Goal: Information Seeking & Learning: Check status

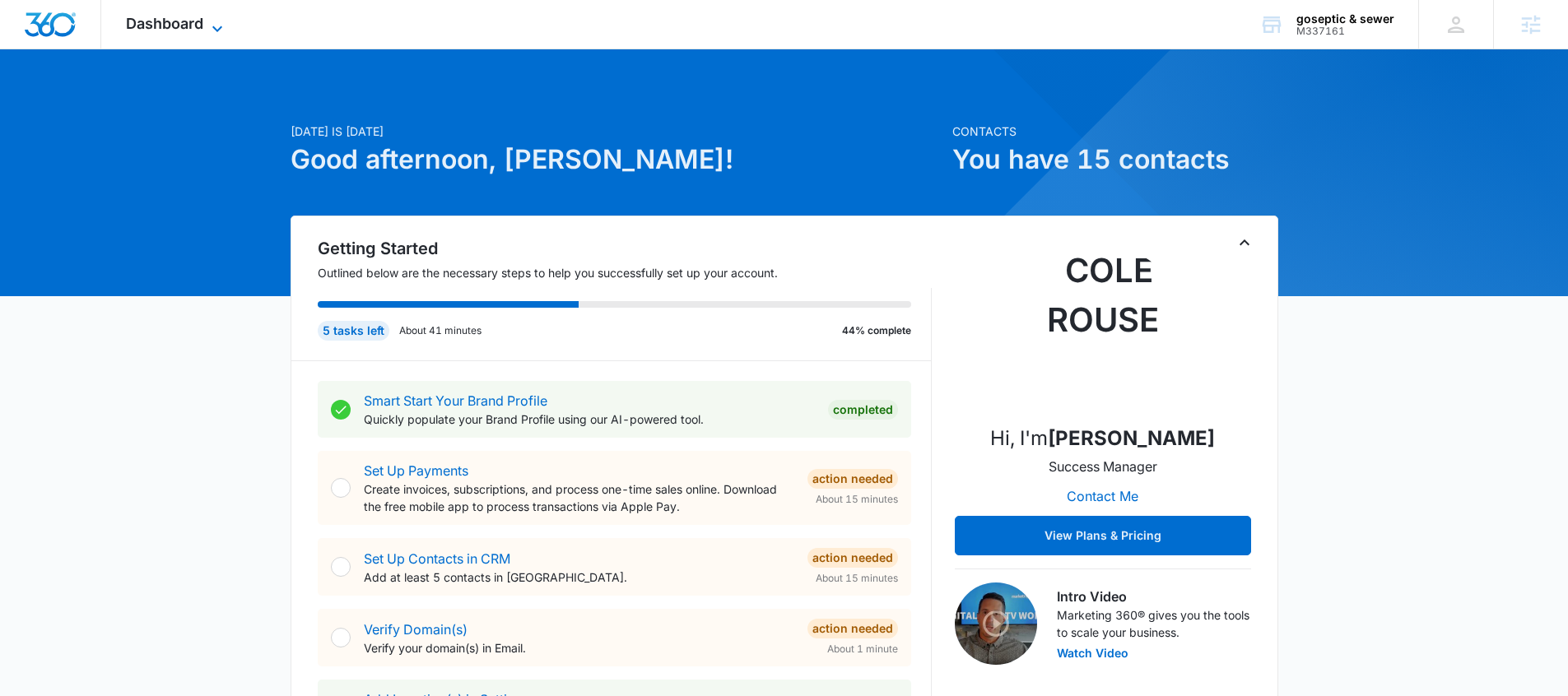
click at [223, 26] on icon at bounding box center [217, 29] width 20 height 20
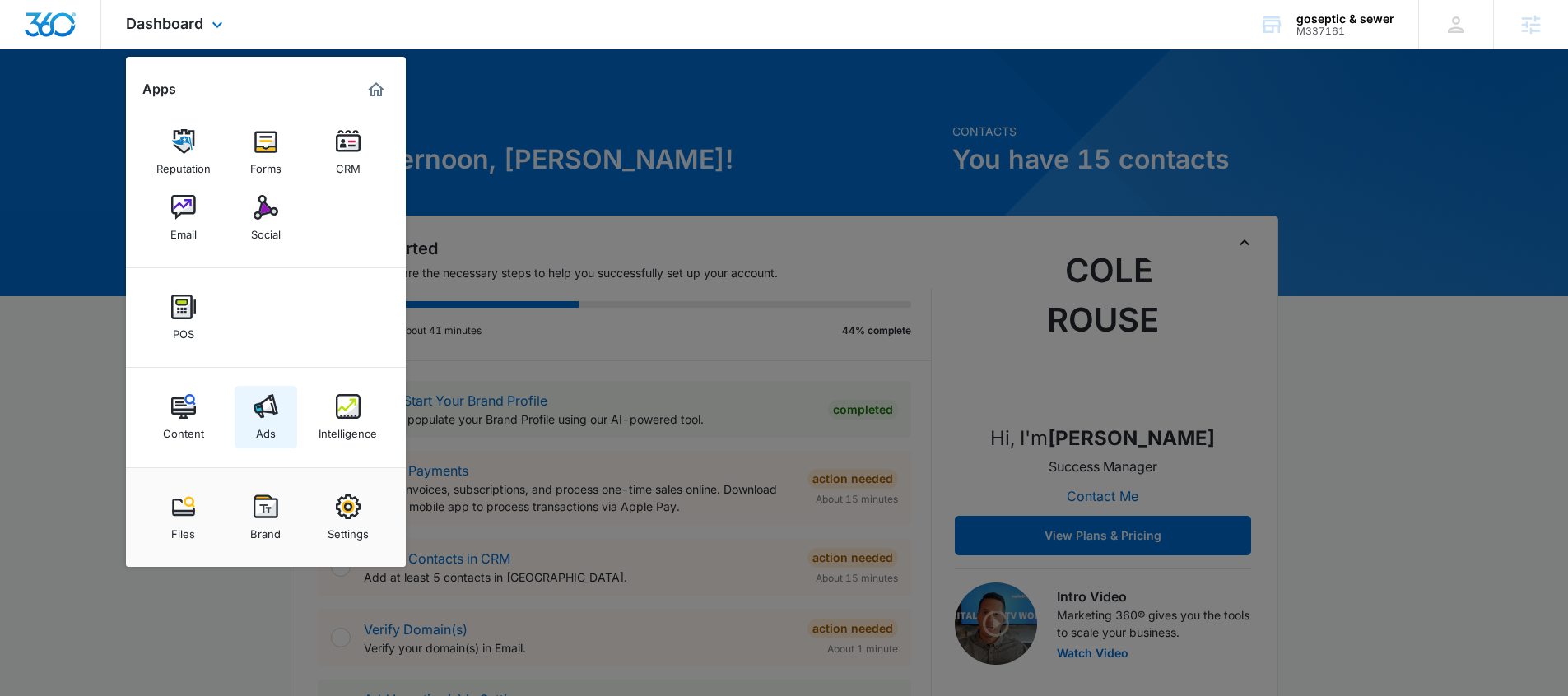
click at [266, 422] on div "Ads" at bounding box center [266, 429] width 20 height 21
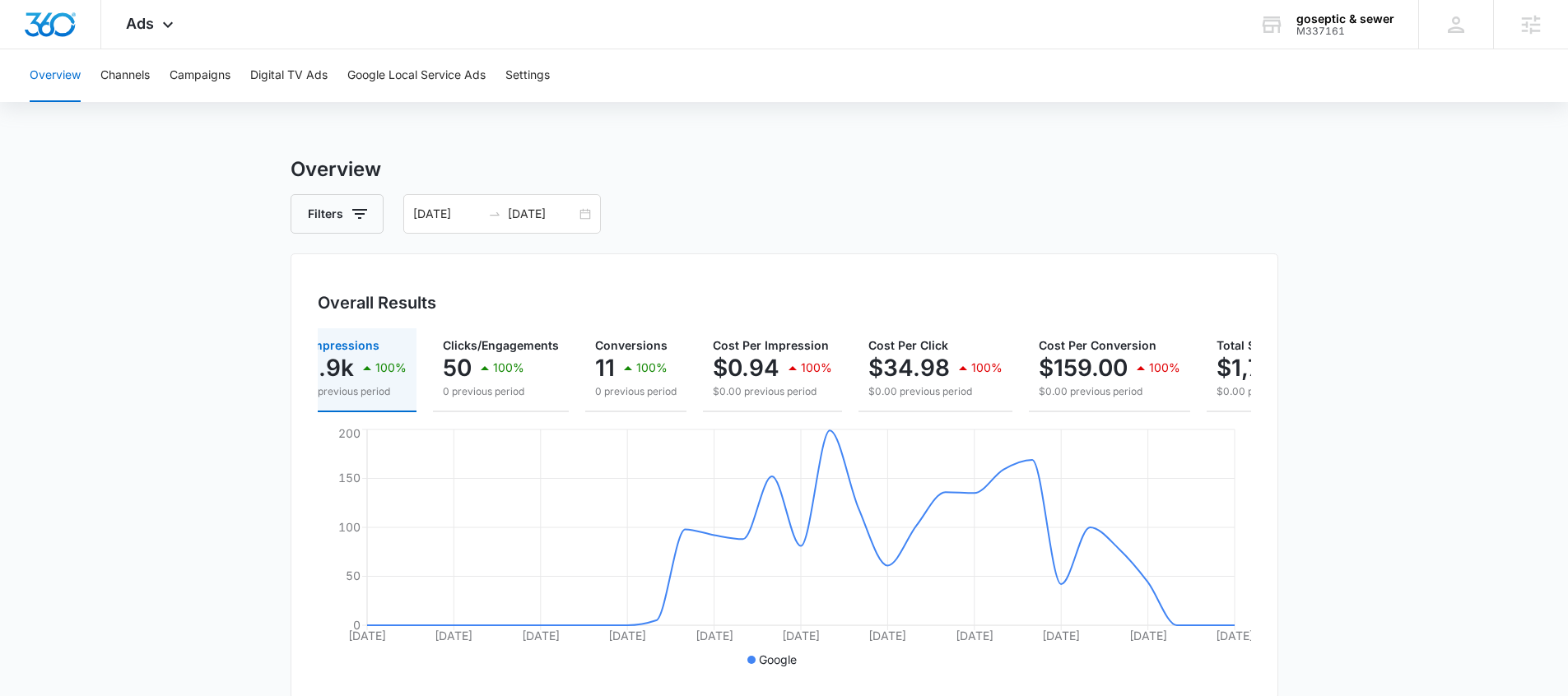
scroll to position [0, 16]
click at [628, 390] on p "0 previous period" at bounding box center [638, 391] width 81 height 15
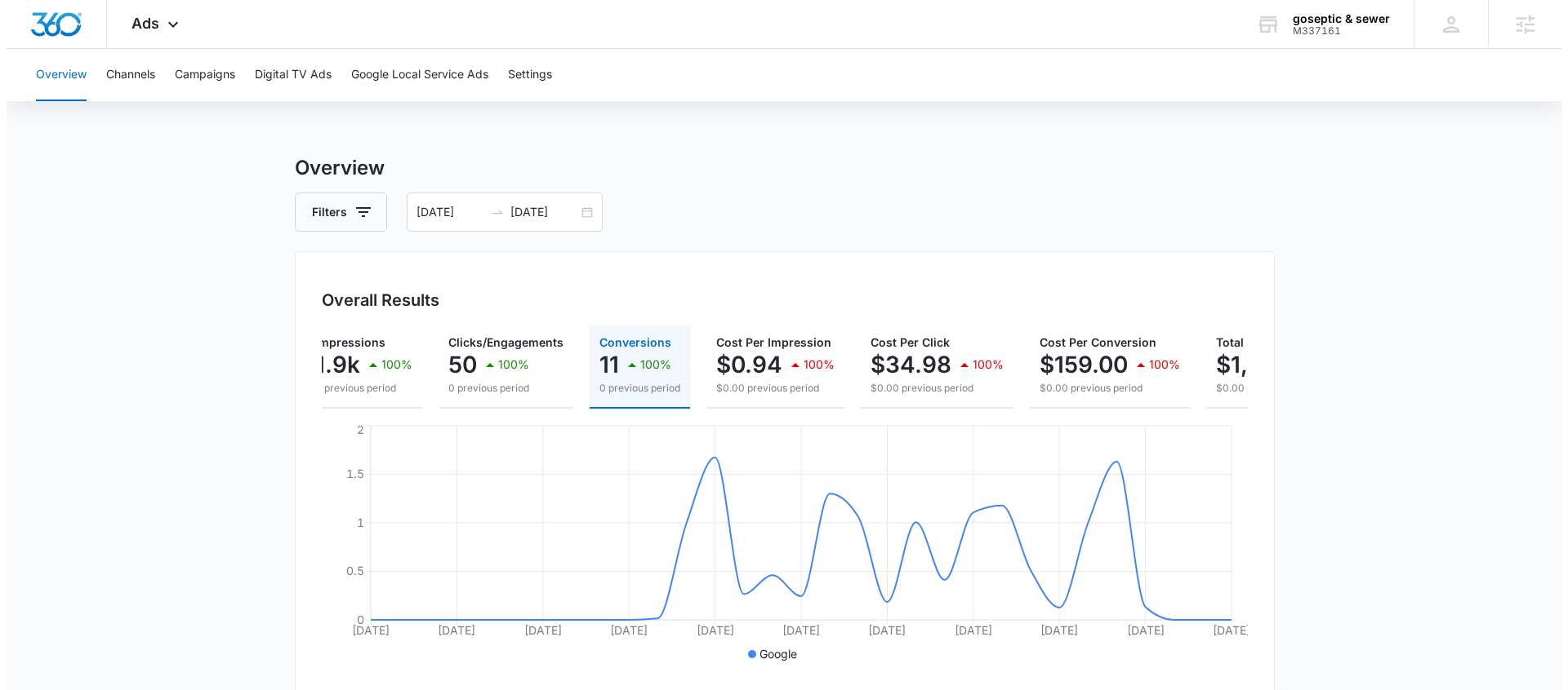
scroll to position [0, 0]
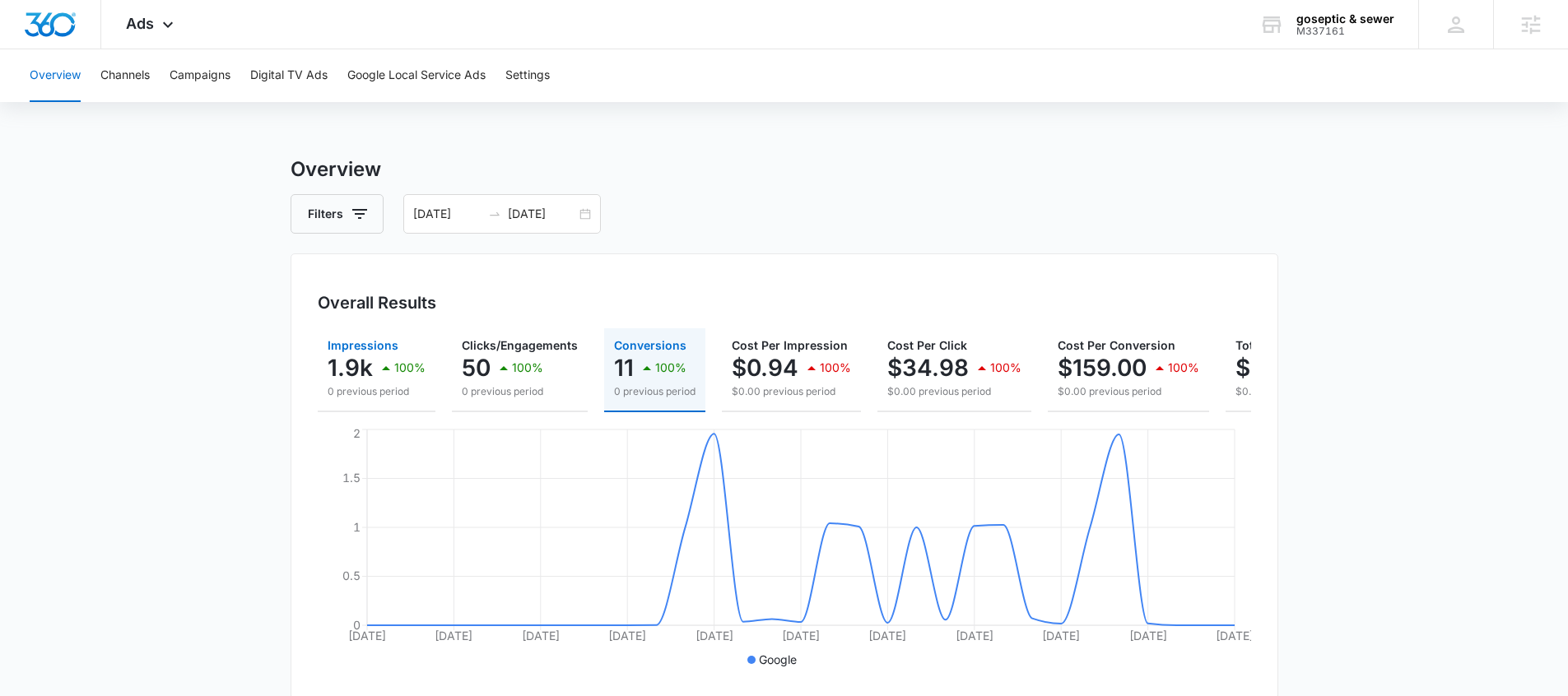
click at [376, 384] on p "0 previous period" at bounding box center [376, 391] width 98 height 15
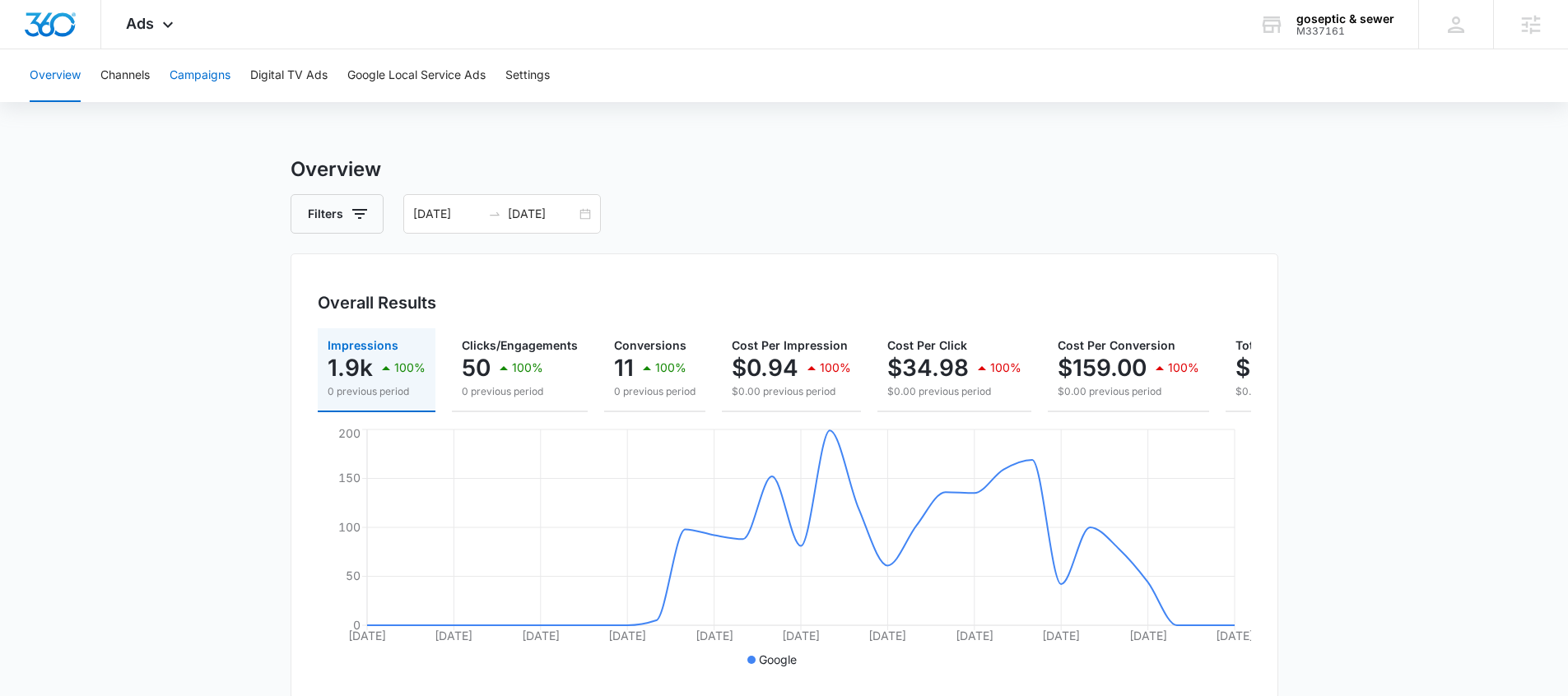
click at [178, 86] on button "Campaigns" at bounding box center [200, 76] width 61 height 53
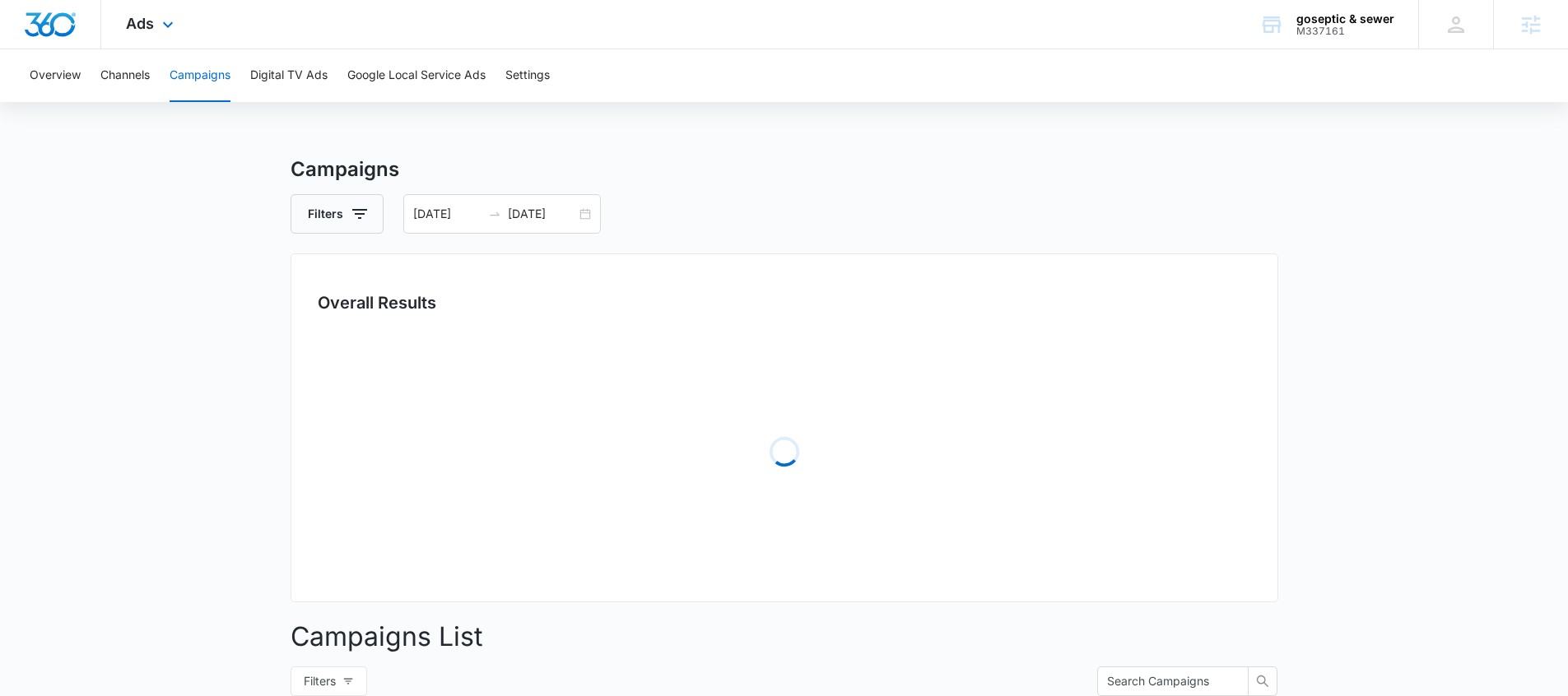
click at [154, 25] on div "Ads Apps Reputation Forms CRM Email Social POS Content Ads Intelligence Files B…" at bounding box center [151, 24] width 101 height 48
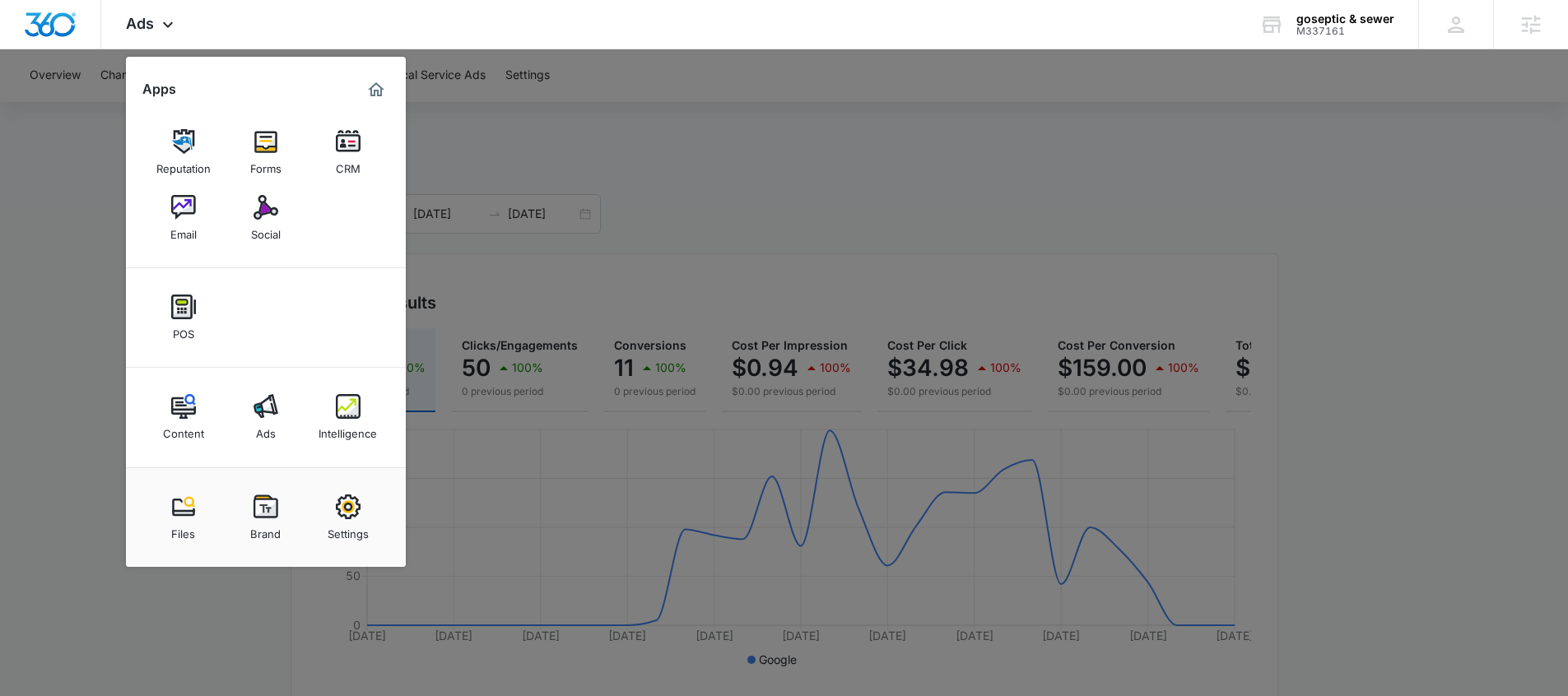
click at [543, 165] on div at bounding box center [784, 348] width 1568 height 696
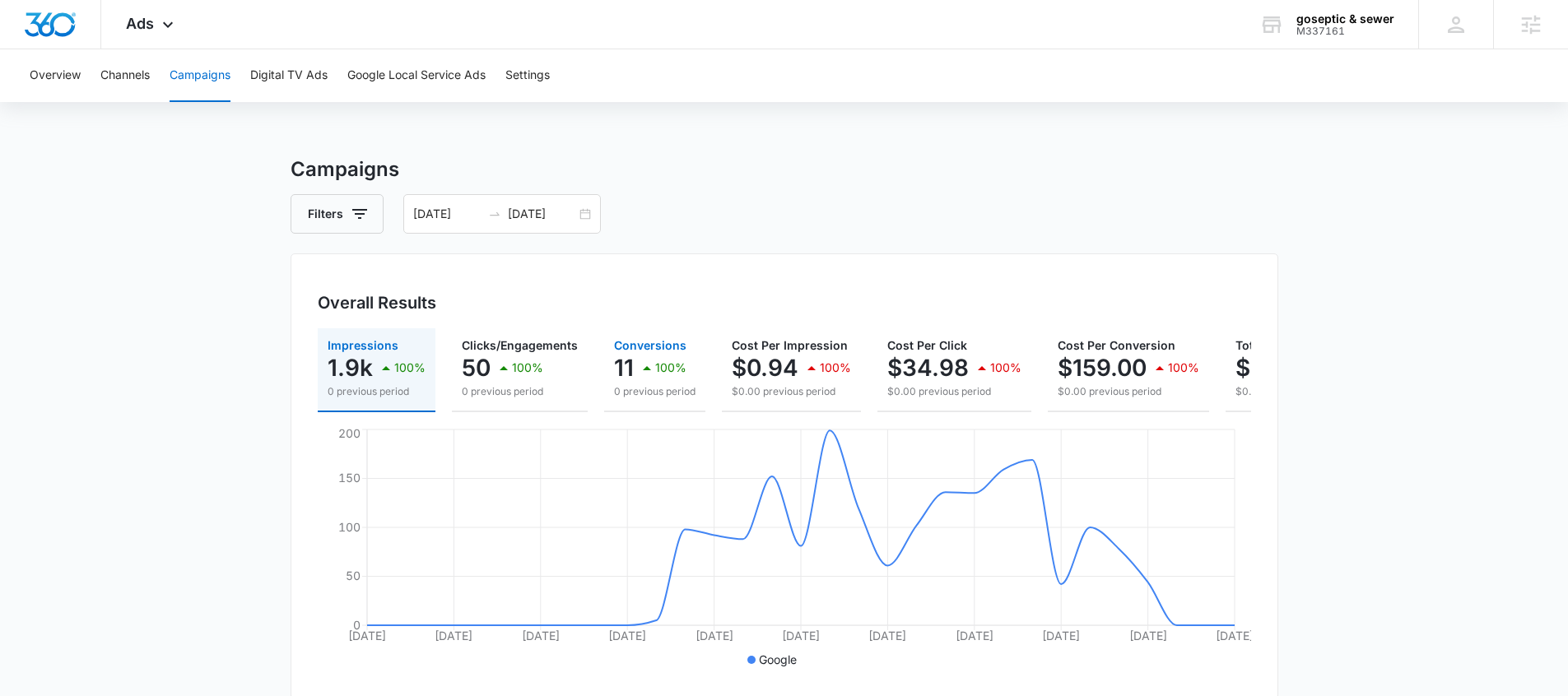
click at [664, 384] on p "0 previous period" at bounding box center [654, 391] width 81 height 15
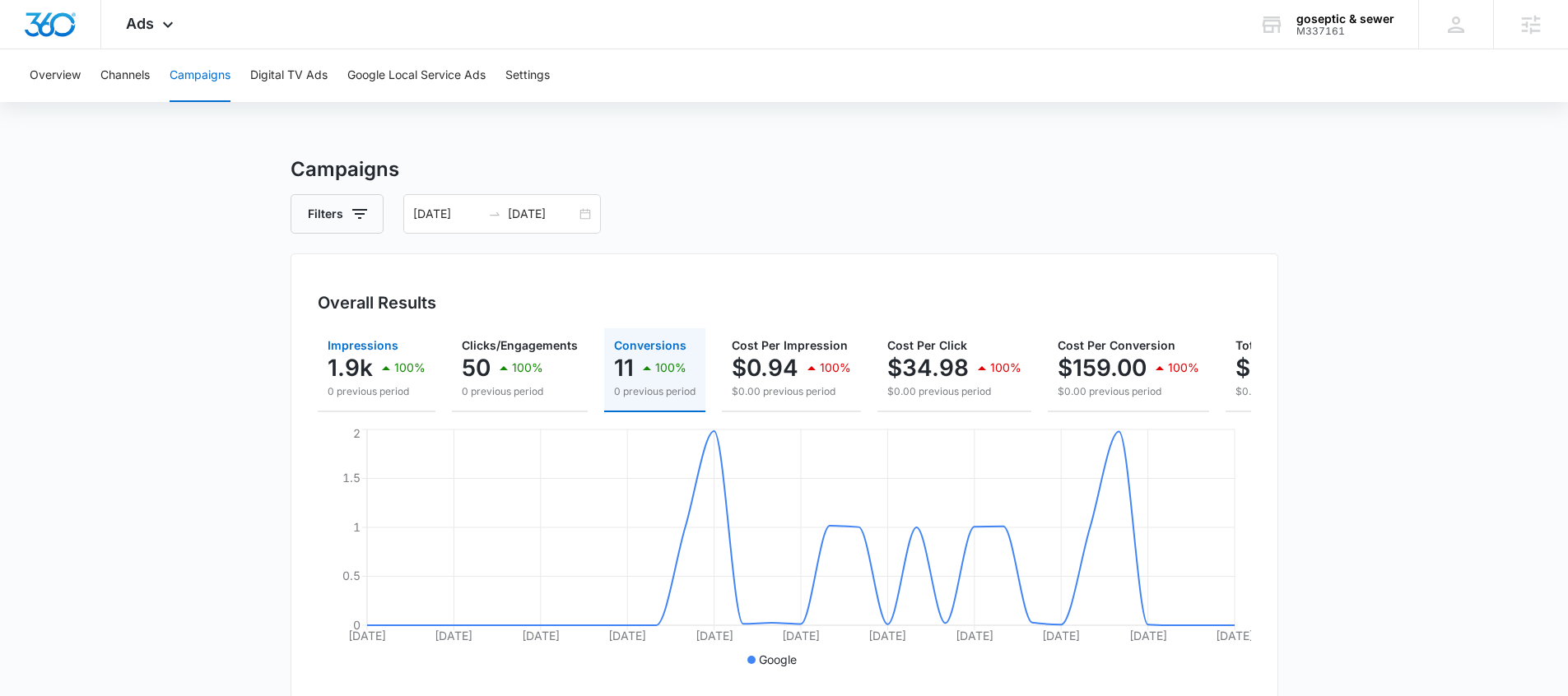
drag, startPoint x: 418, startPoint y: 358, endPoint x: 431, endPoint y: 333, distance: 28.2
click at [420, 356] on div "100%" at bounding box center [400, 368] width 49 height 33
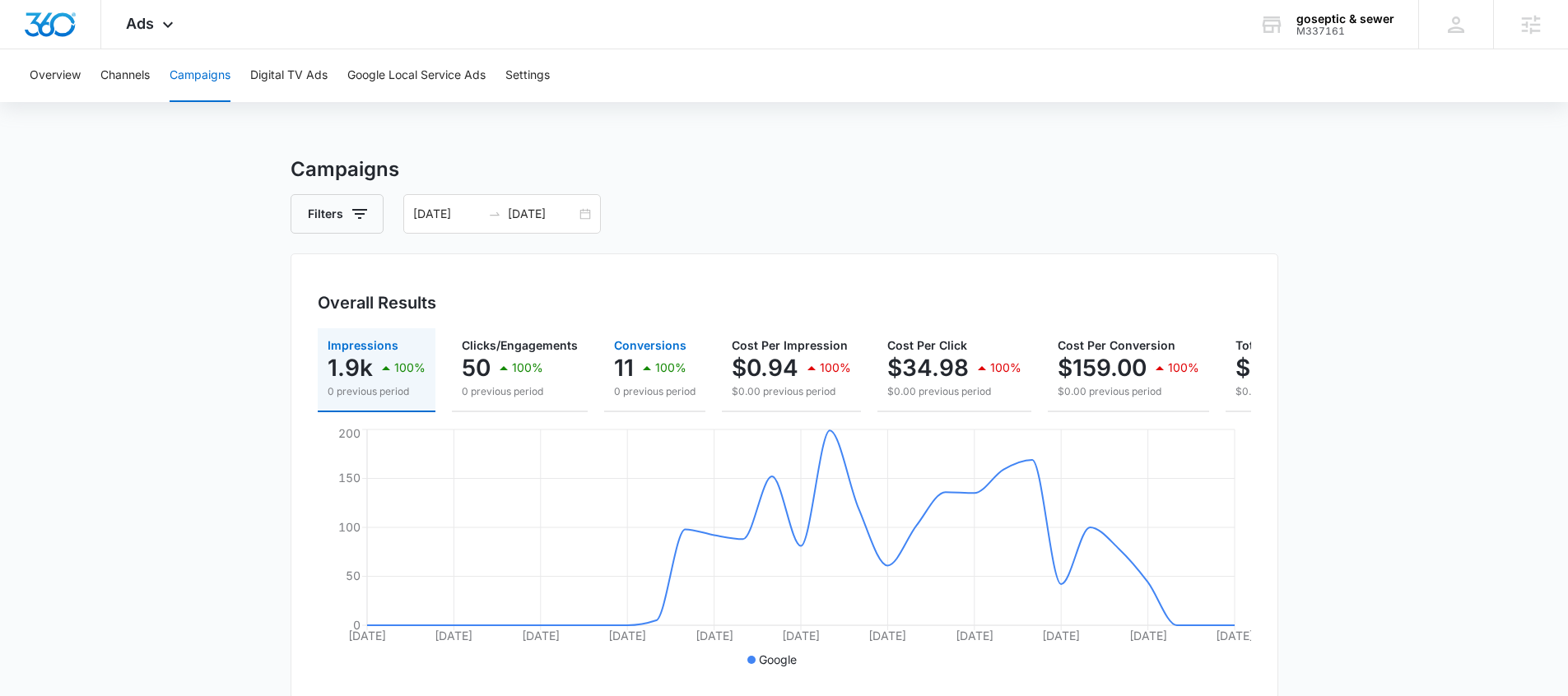
drag, startPoint x: 647, startPoint y: 372, endPoint x: 646, endPoint y: 13, distance: 359.0
click at [647, 372] on icon "button" at bounding box center [647, 369] width 20 height 20
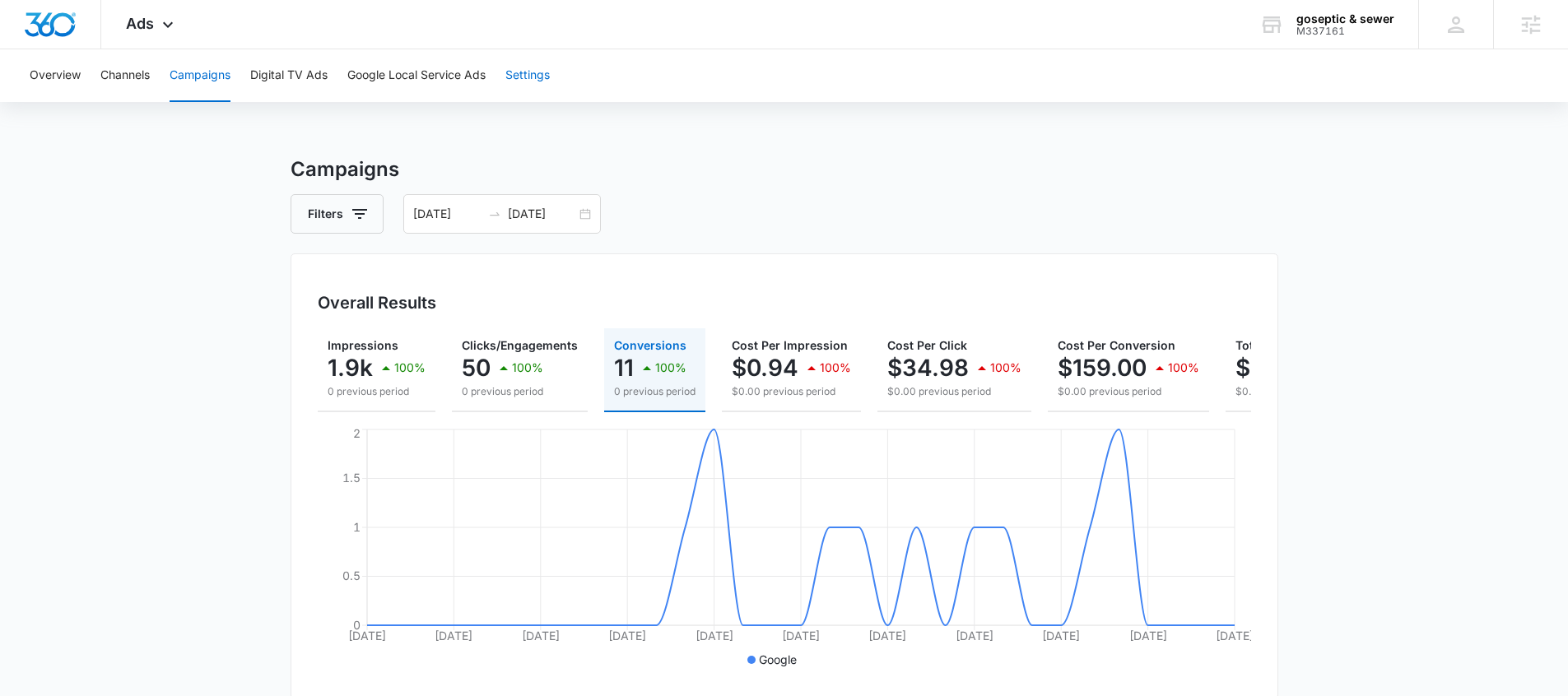
click at [530, 83] on button "Settings" at bounding box center [527, 76] width 45 height 53
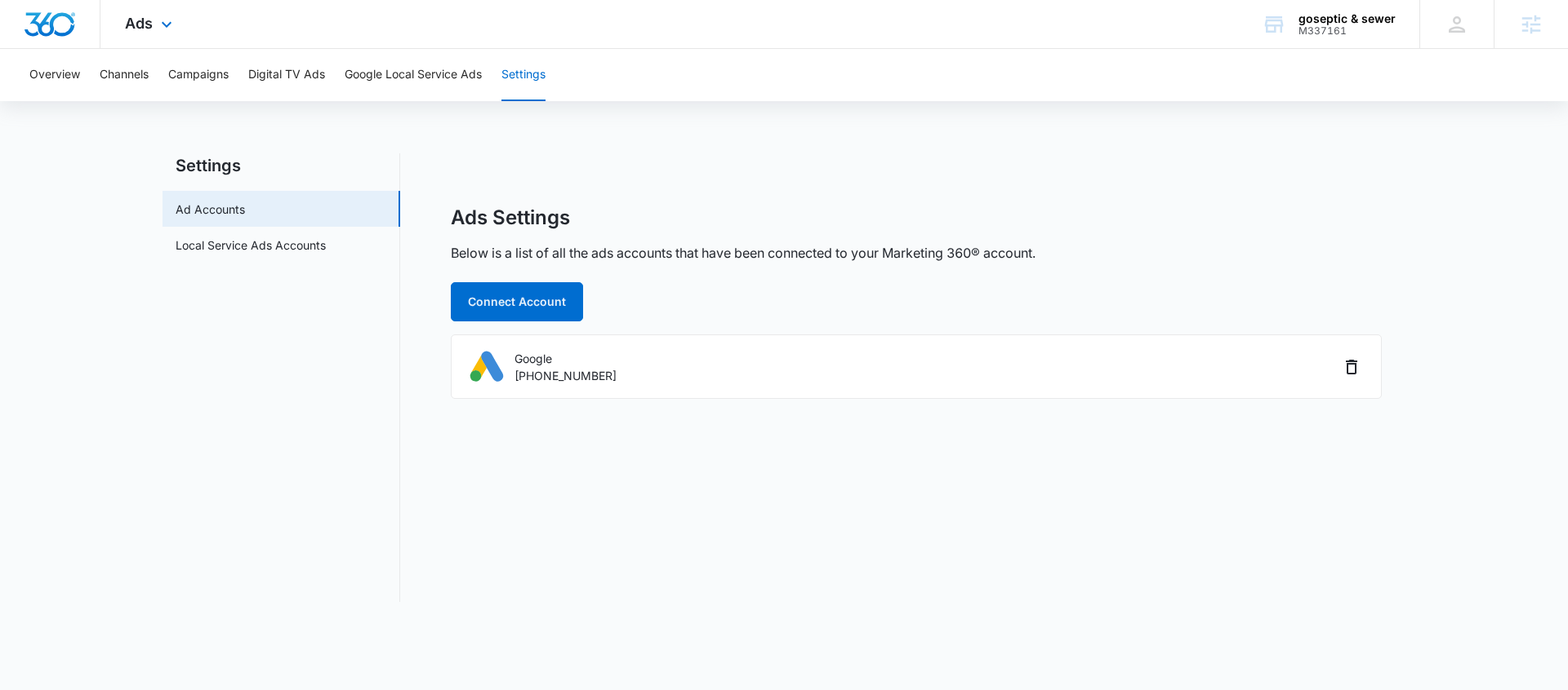
click at [132, 36] on div "Ads Apps Reputation Forms CRM Email Social POS Content Ads Intelligence Files B…" at bounding box center [150, 24] width 100 height 48
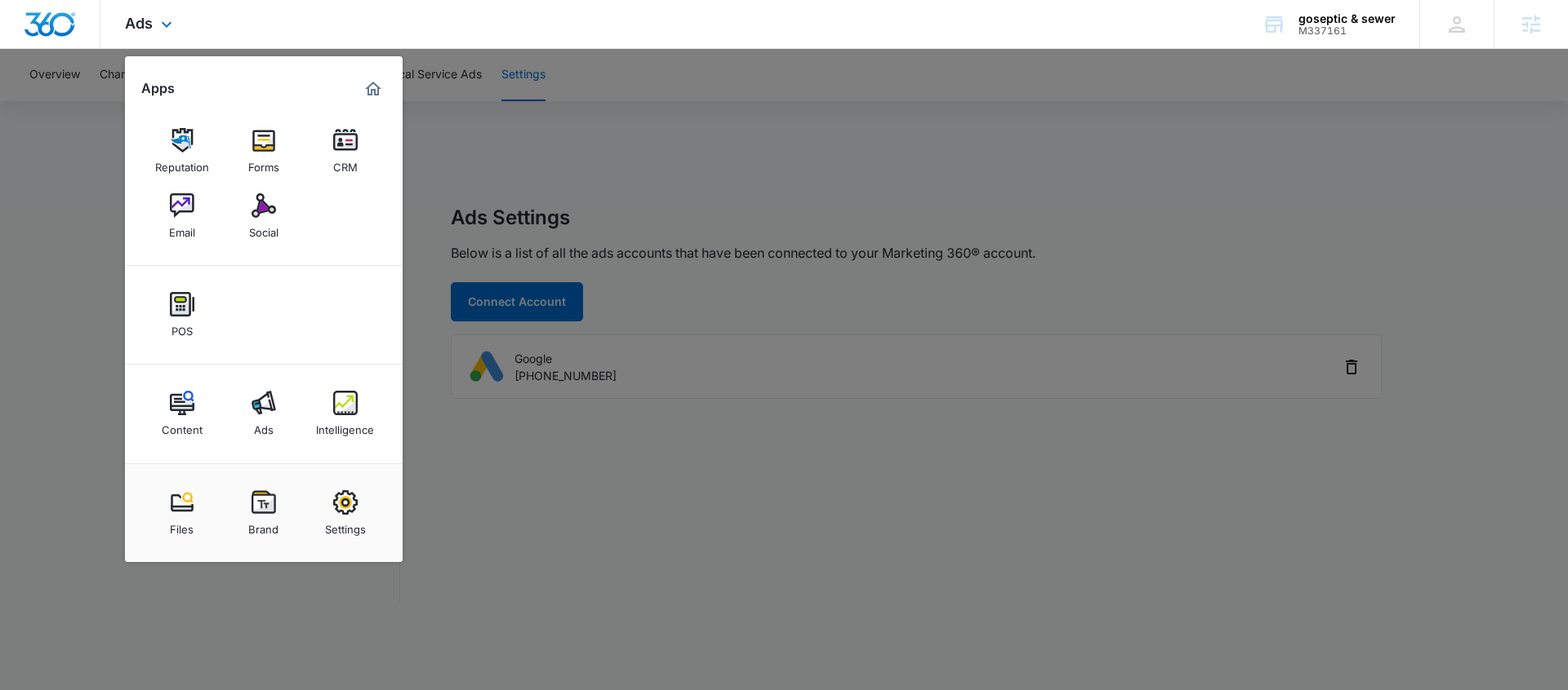
click at [331, 456] on div "Content Ads Intelligence" at bounding box center [263, 413] width 278 height 99
click at [338, 419] on div "Intelligence" at bounding box center [345, 425] width 58 height 21
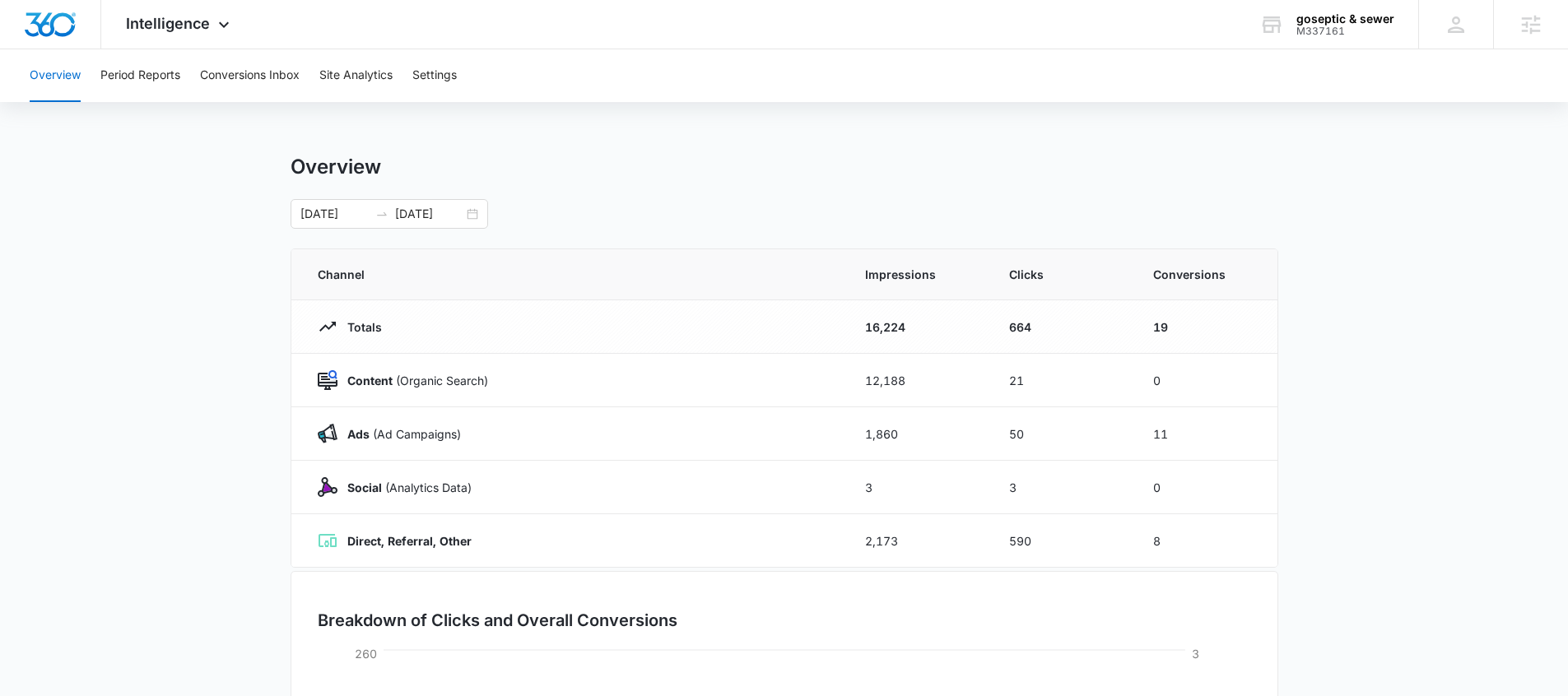
click at [468, 73] on div "Overview Period Reports Conversions Inbox Site Analytics Settings" at bounding box center [784, 76] width 1529 height 53
click at [448, 80] on button "Settings" at bounding box center [434, 76] width 45 height 53
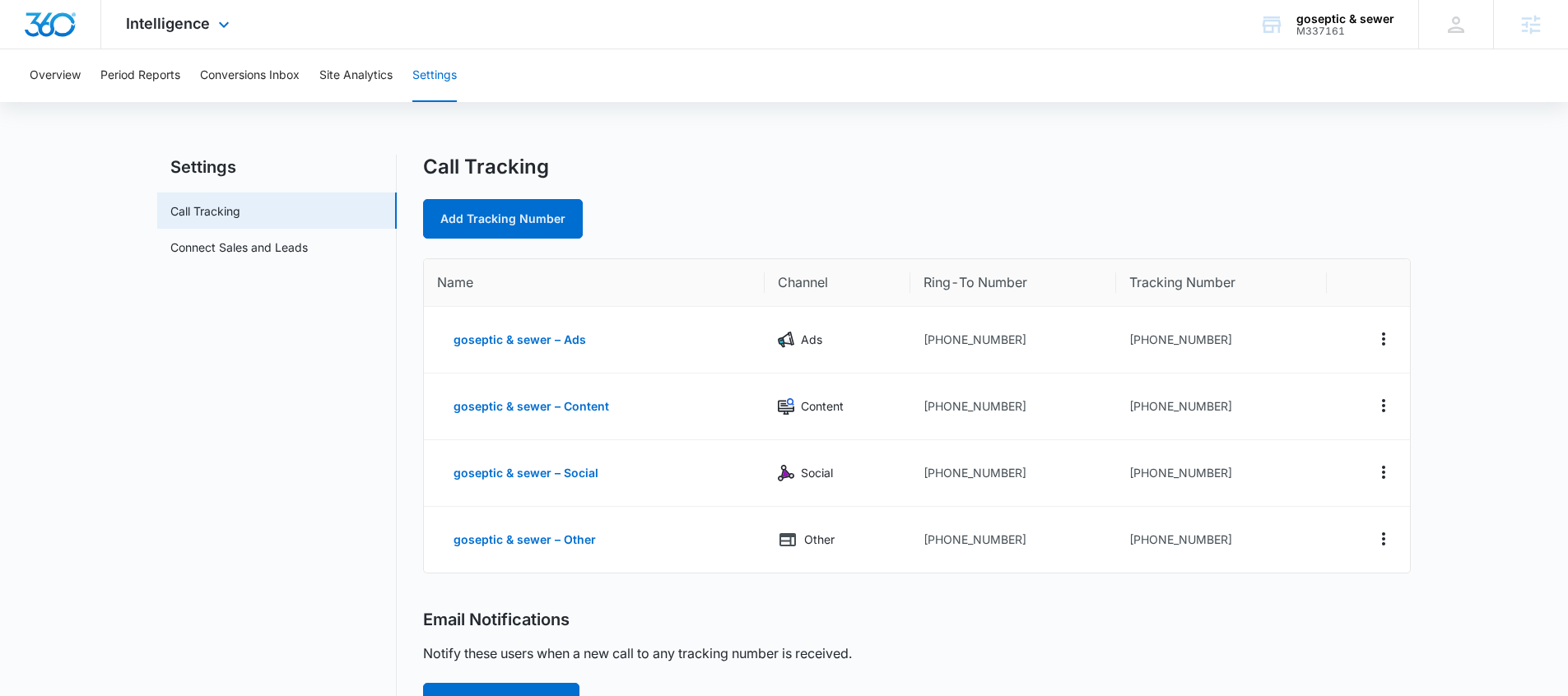
drag, startPoint x: 202, startPoint y: 38, endPoint x: 236, endPoint y: 118, distance: 86.9
click at [202, 38] on div "Intelligence Apps Reputation Forms CRM Email Social POS Content Ads Intelligenc…" at bounding box center [180, 24] width 157 height 48
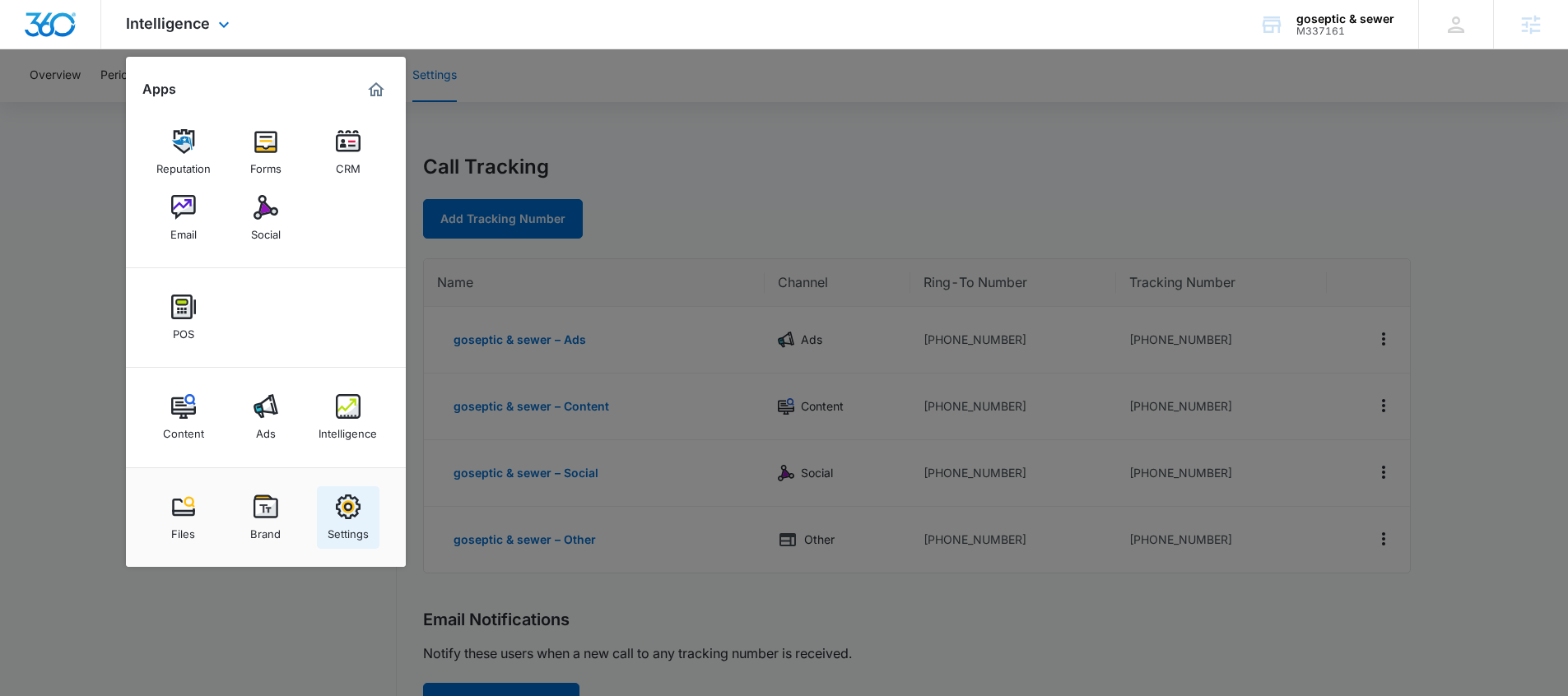
click at [369, 530] on link "Settings" at bounding box center [348, 517] width 63 height 63
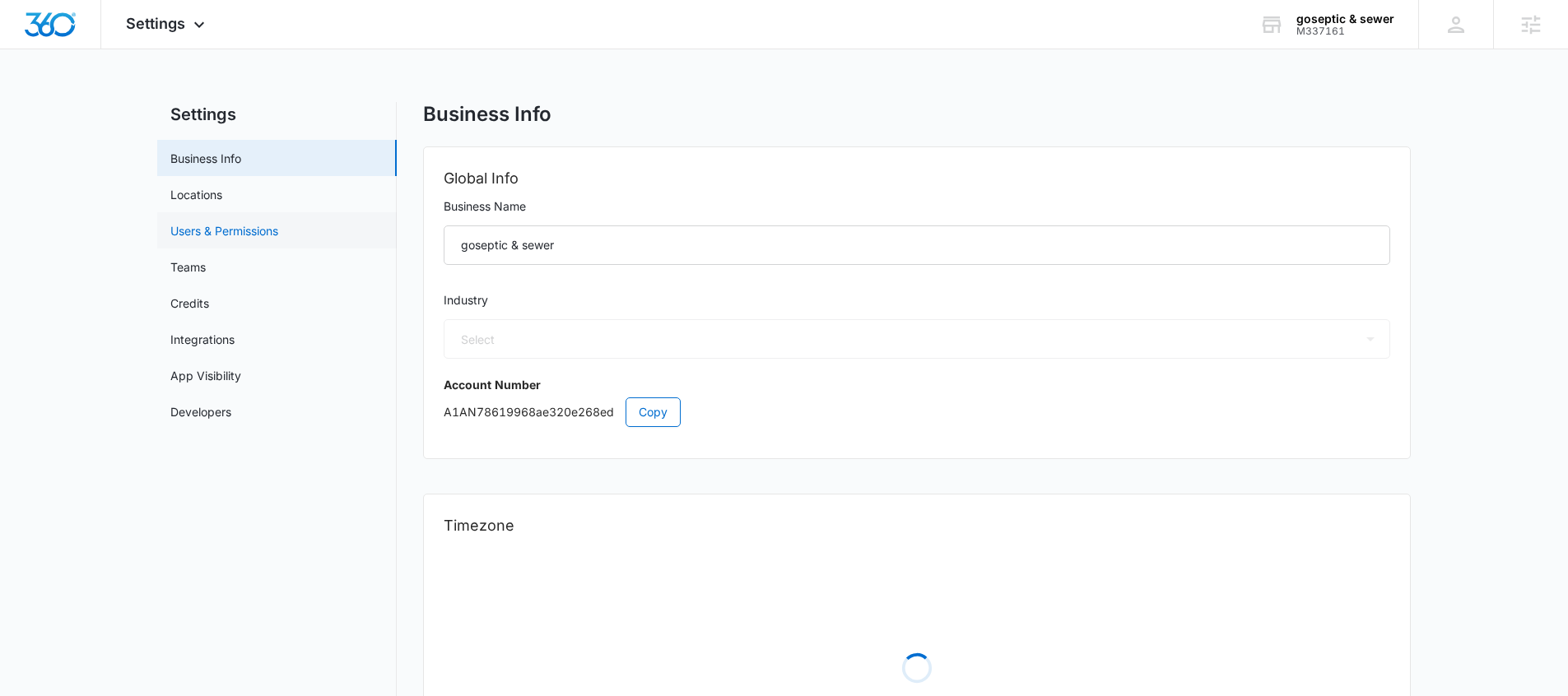
select select "8"
select select "US"
select select "America/New_York"
click at [205, 223] on link "Users & Permissions" at bounding box center [224, 231] width 108 height 17
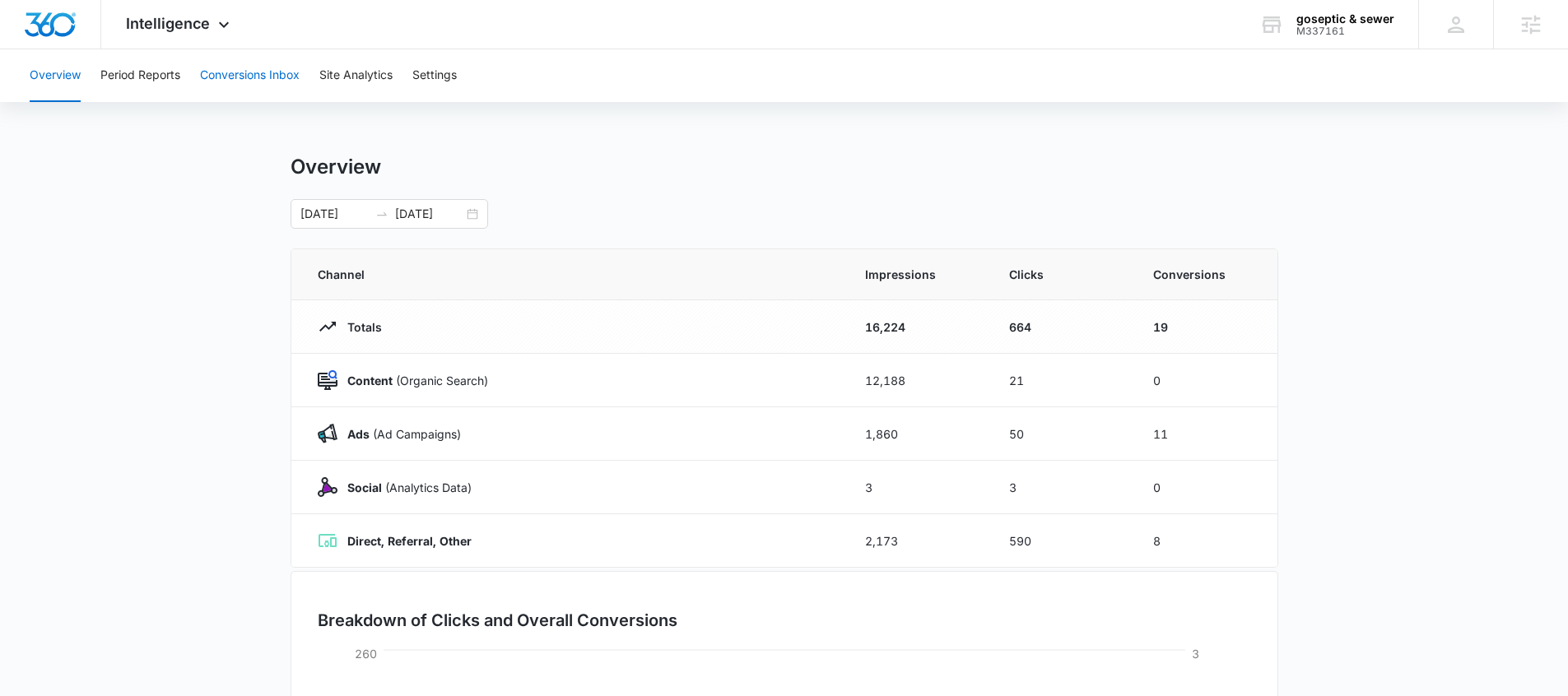
click at [238, 69] on button "Conversions Inbox" at bounding box center [249, 76] width 99 height 53
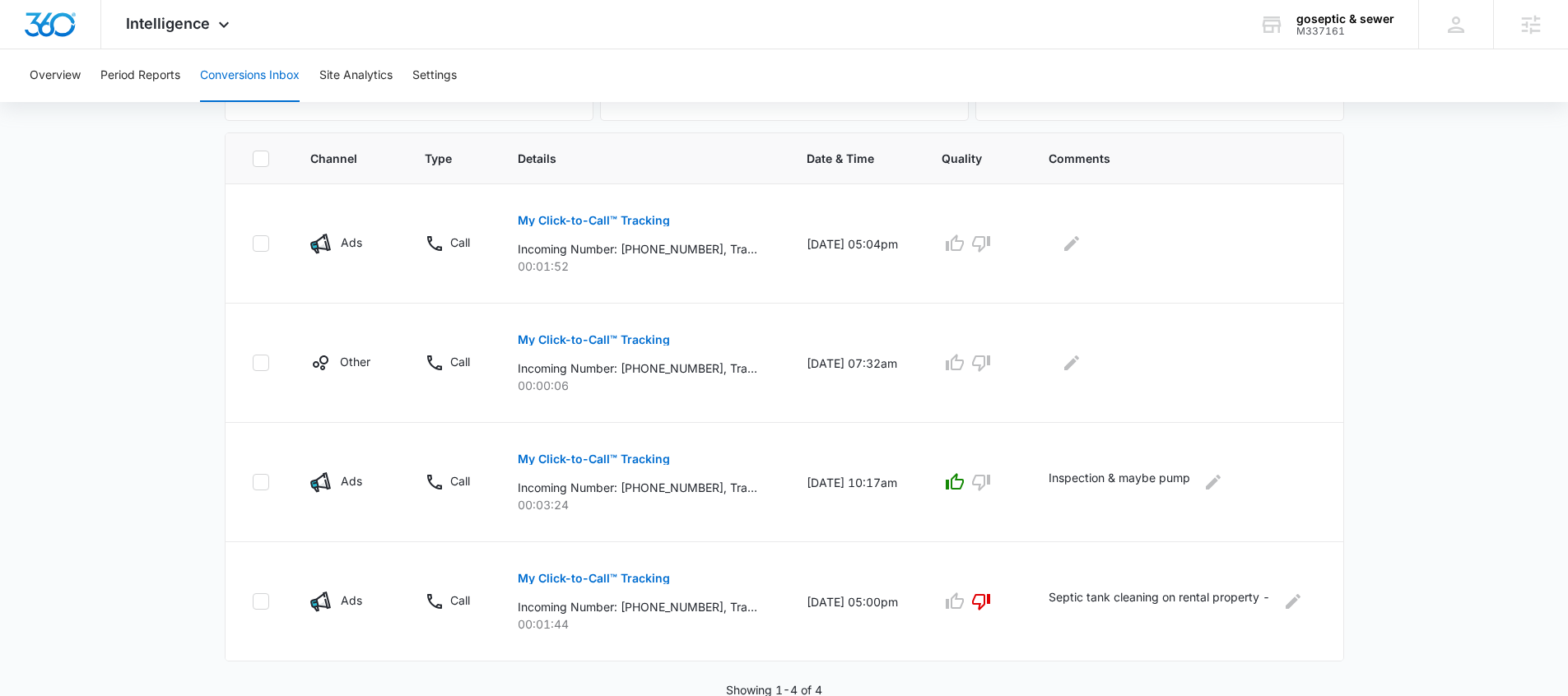
scroll to position [337, 0]
drag, startPoint x: 487, startPoint y: 224, endPoint x: 522, endPoint y: 232, distance: 35.9
click at [522, 232] on tr "Ads Call My Click-to-Call™ Tracking Incoming Number: +16785587691, Tracking Num…" at bounding box center [784, 241] width 1117 height 119
click at [498, 245] on td "My Click-to-Call™ Tracking Incoming Number: +16785587691, Tracking Number: +167…" at bounding box center [642, 241] width 288 height 119
click at [228, 21] on icon at bounding box center [224, 29] width 20 height 20
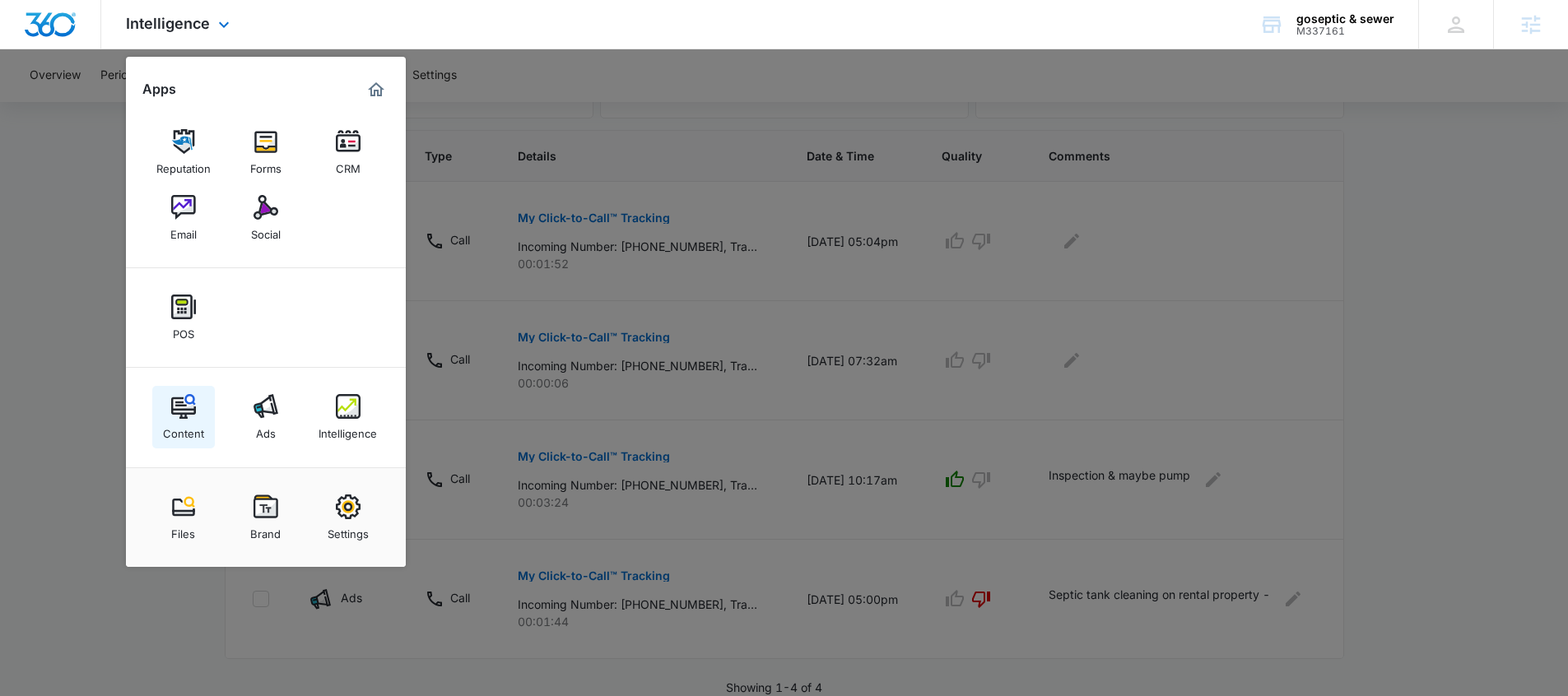
click at [179, 427] on div "Content" at bounding box center [183, 429] width 41 height 21
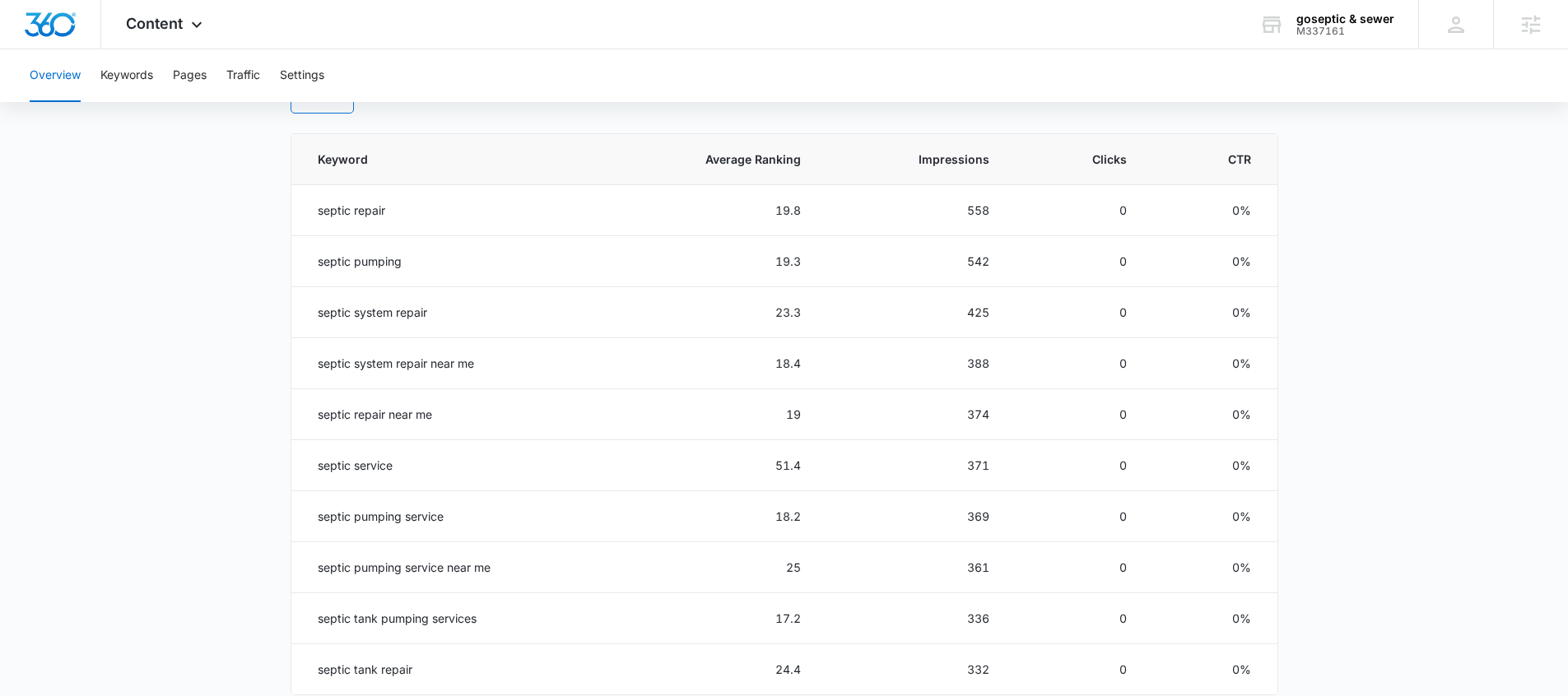
scroll to position [789, 0]
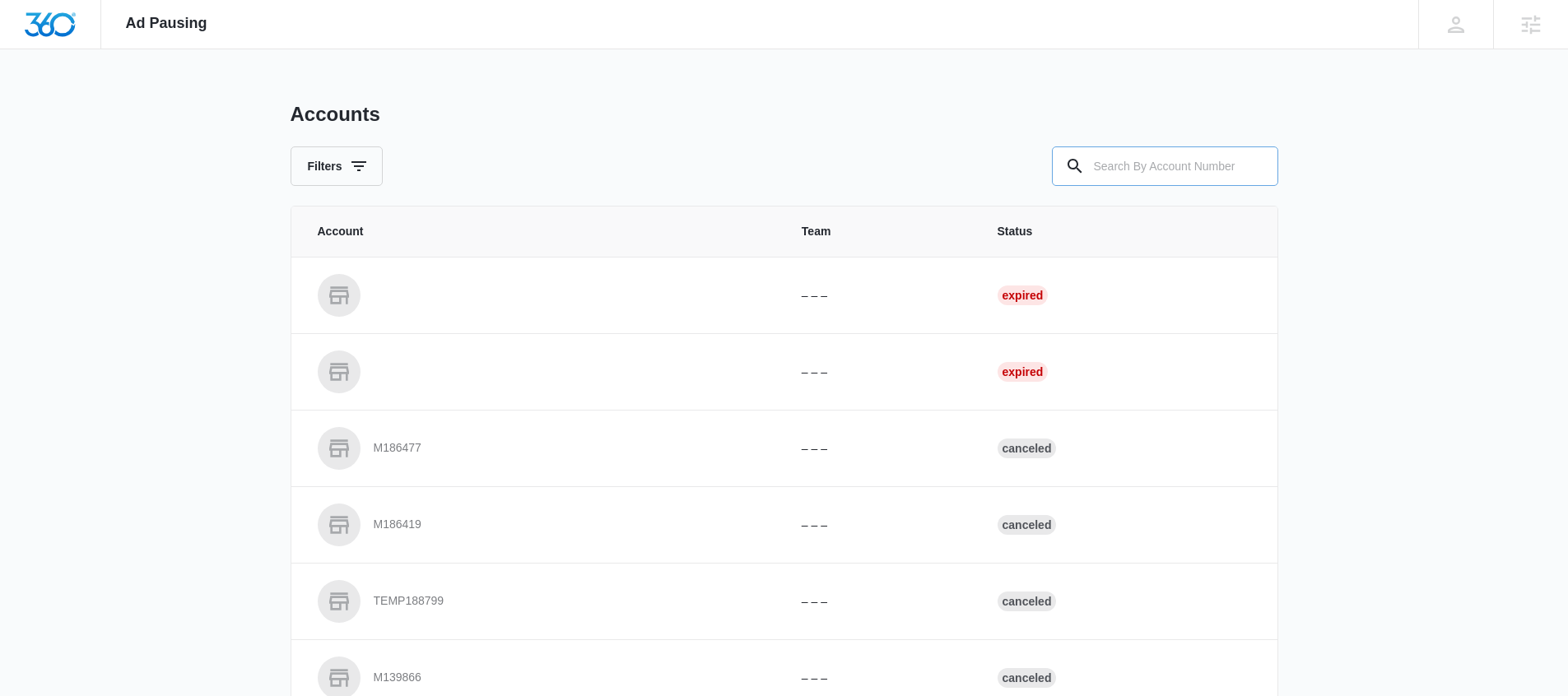
click at [1189, 165] on input "text" at bounding box center [1165, 166] width 226 height 39
type input "m337161"
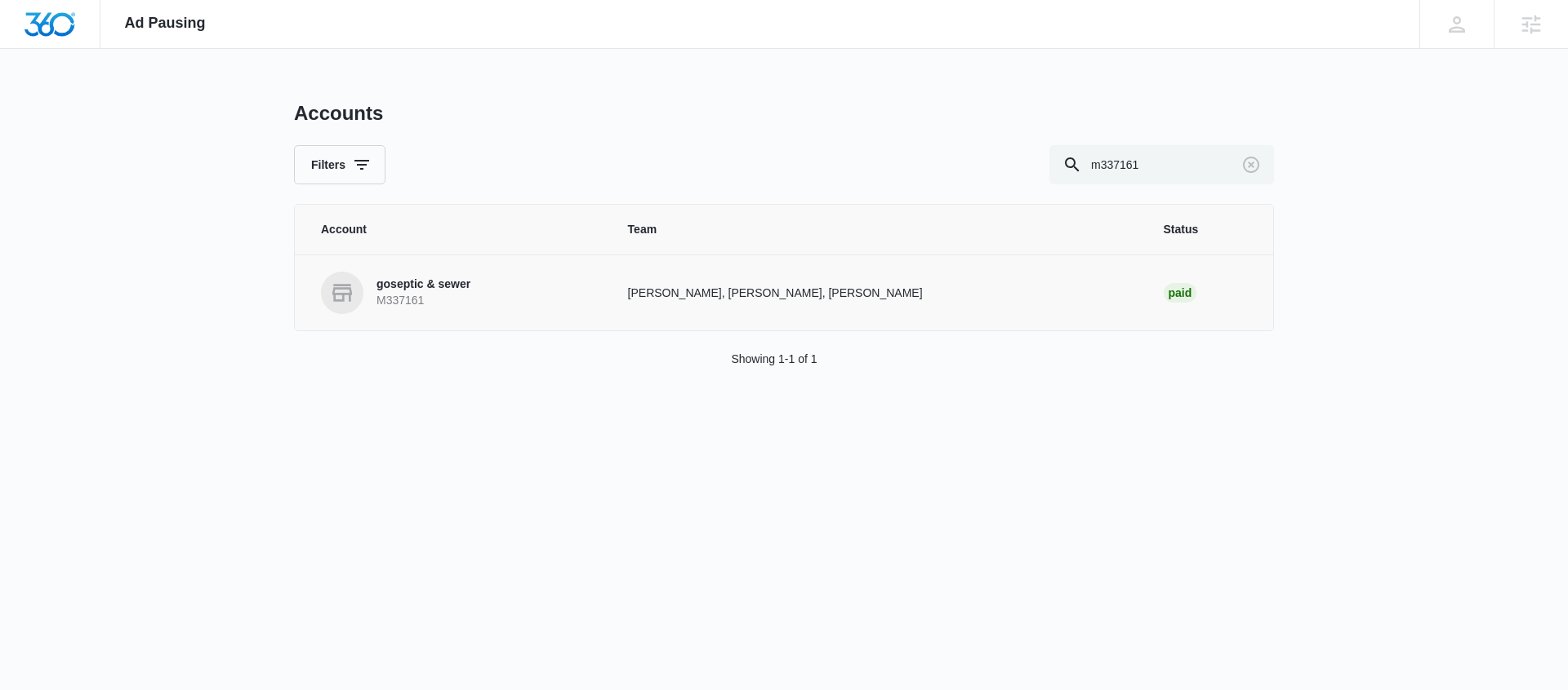
click at [396, 293] on p "M337161" at bounding box center [423, 301] width 94 height 16
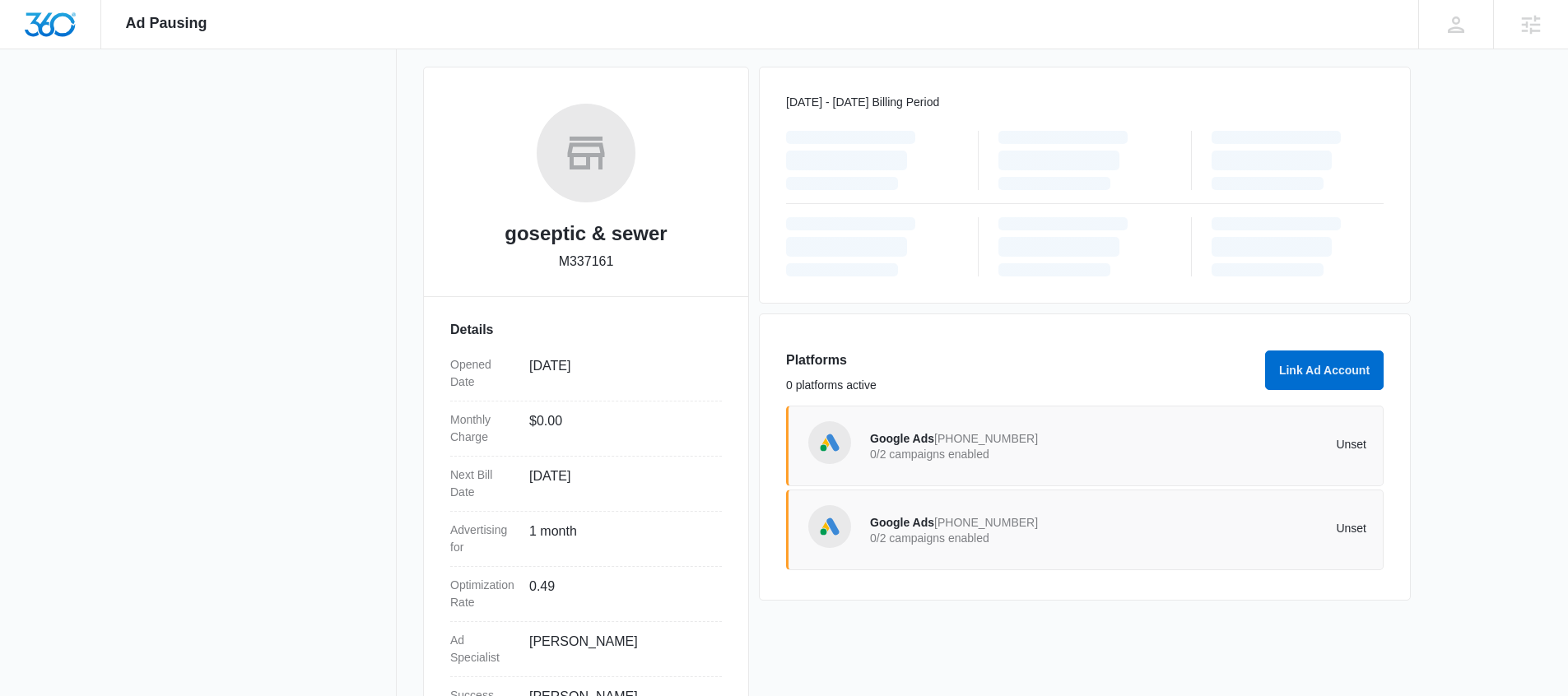
scroll to position [295, 0]
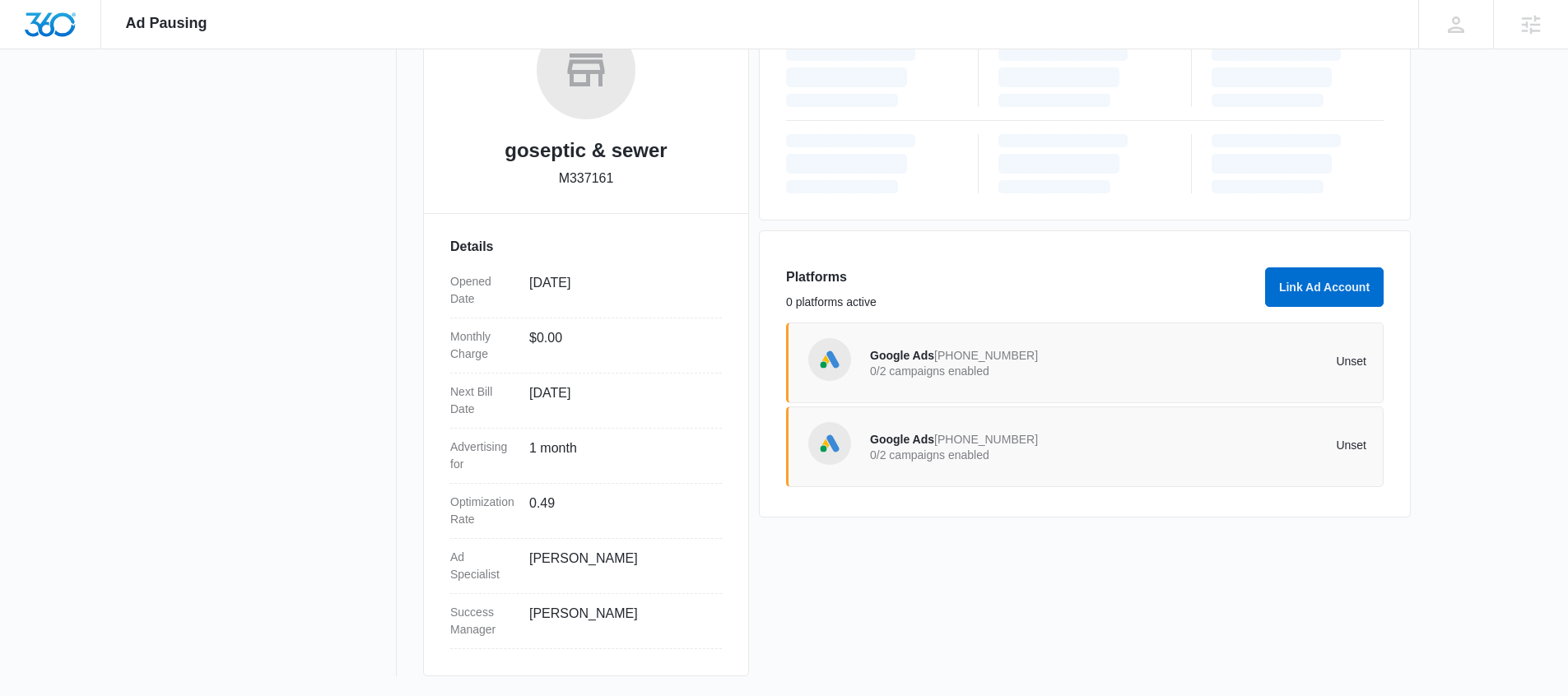
click at [909, 367] on p "0/2 campaigns enabled" at bounding box center [994, 371] width 249 height 12
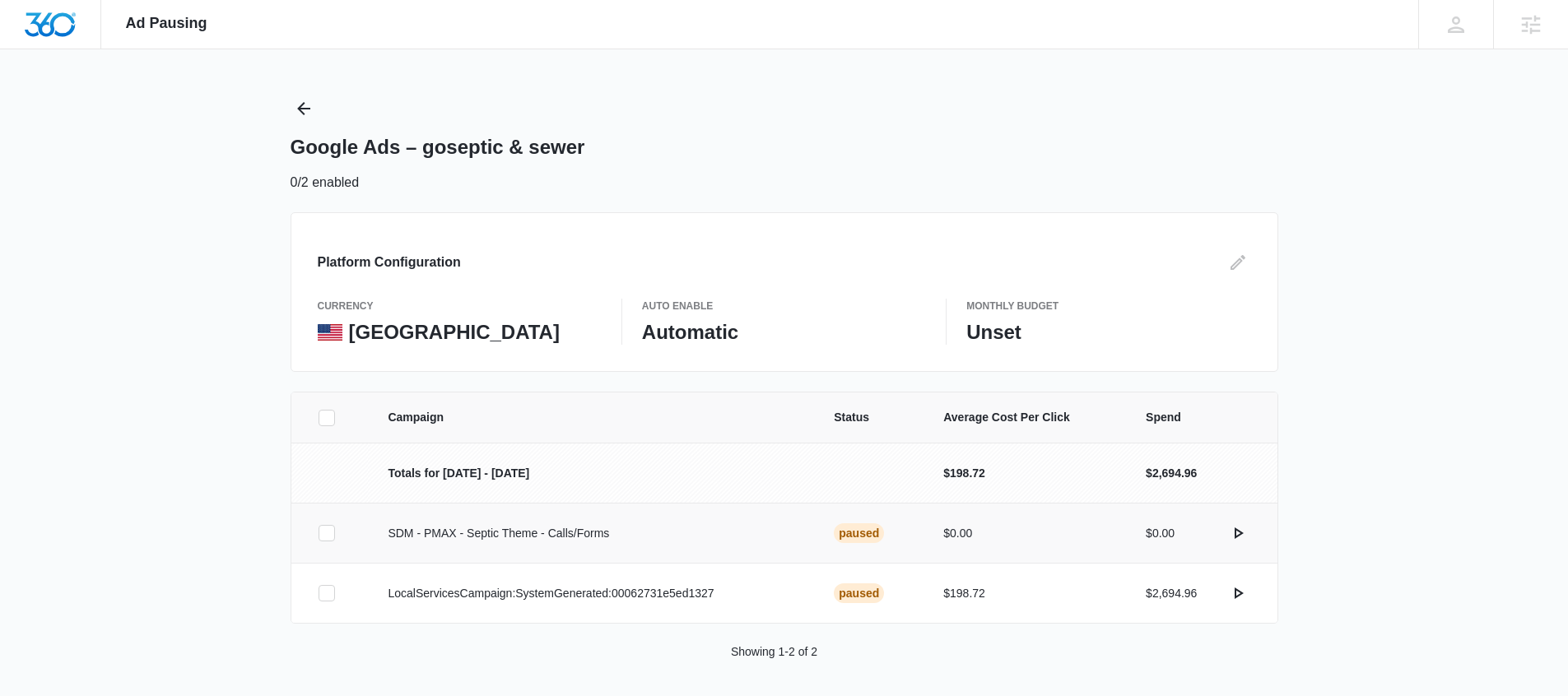
scroll to position [11, 0]
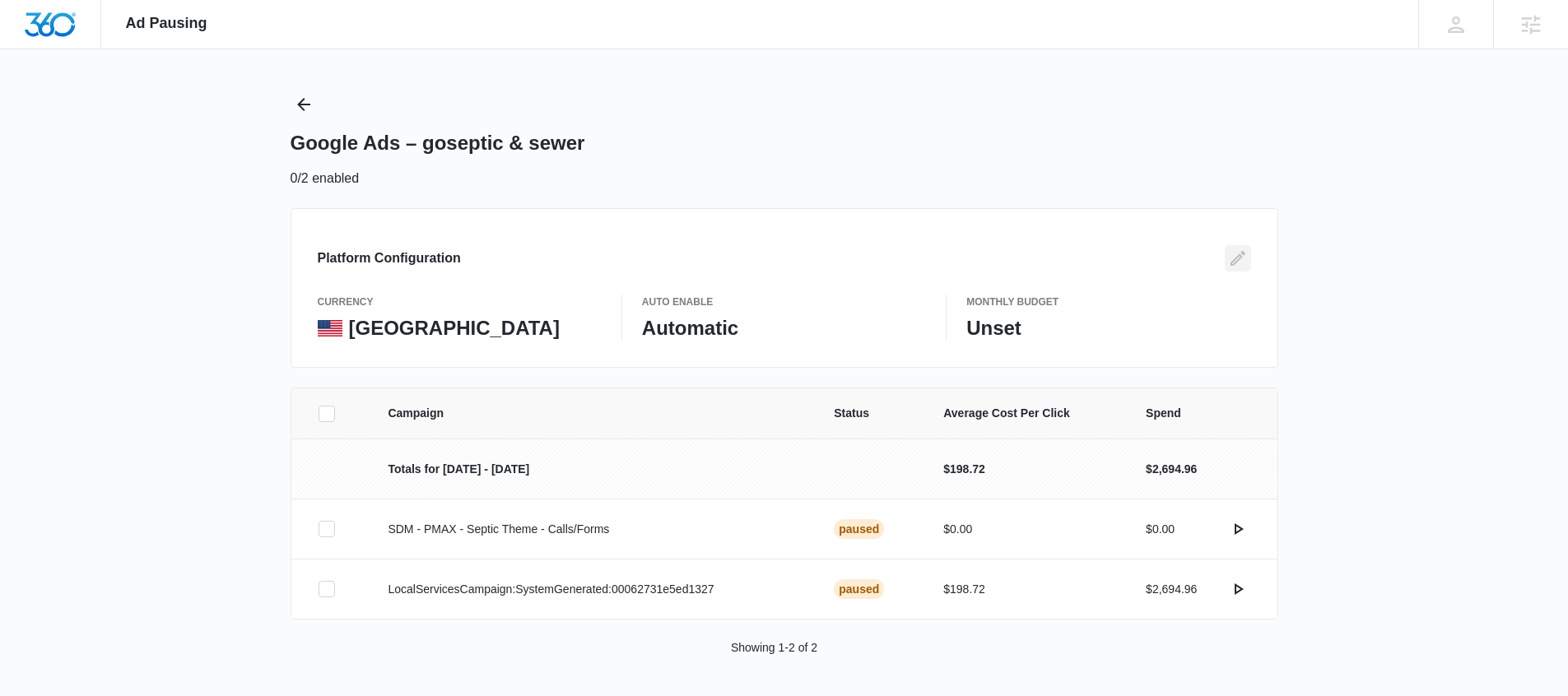
click at [1243, 265] on icon "Edit" at bounding box center [1238, 259] width 20 height 20
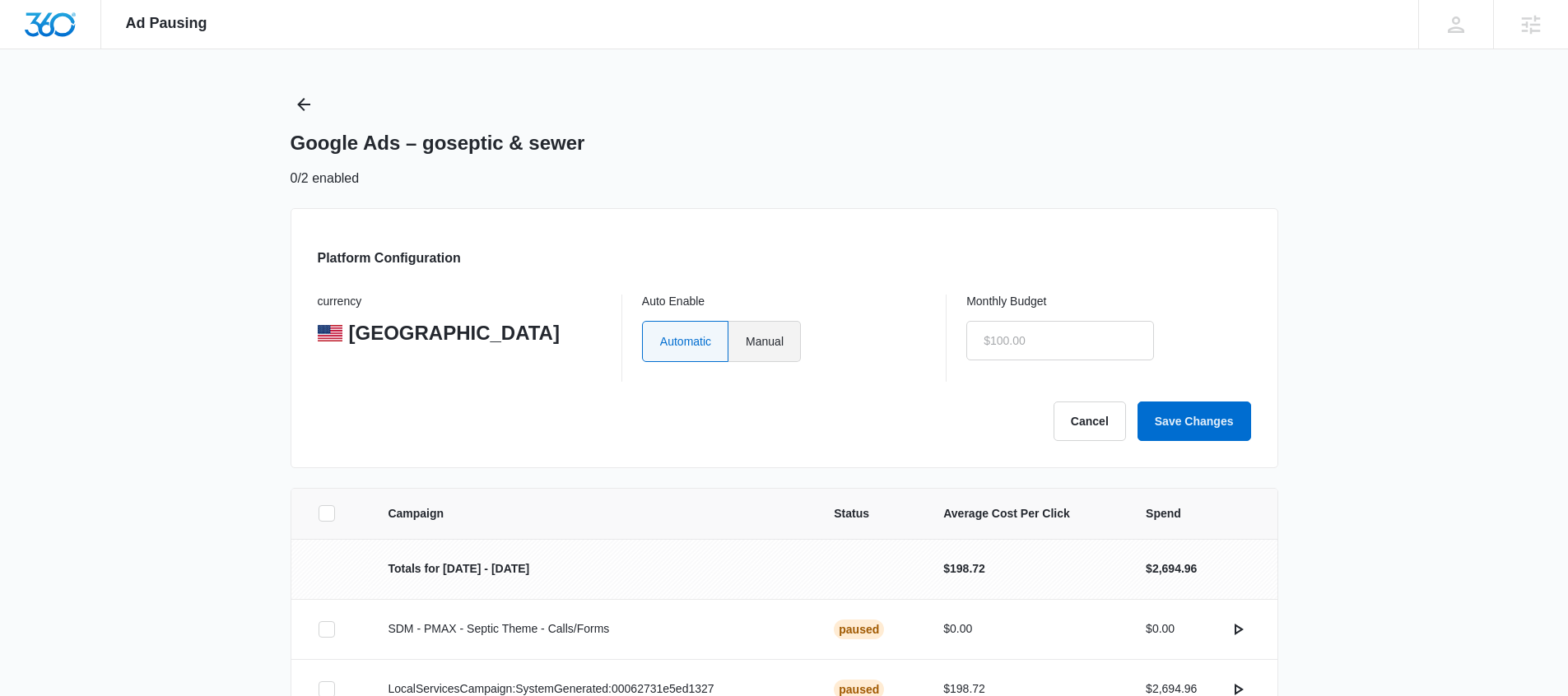
click at [797, 344] on label "Manual" at bounding box center [764, 341] width 72 height 41
click at [746, 342] on input "Manual" at bounding box center [745, 341] width 1 height 1
radio input "true"
click at [1047, 331] on input "text" at bounding box center [1060, 340] width 188 height 39
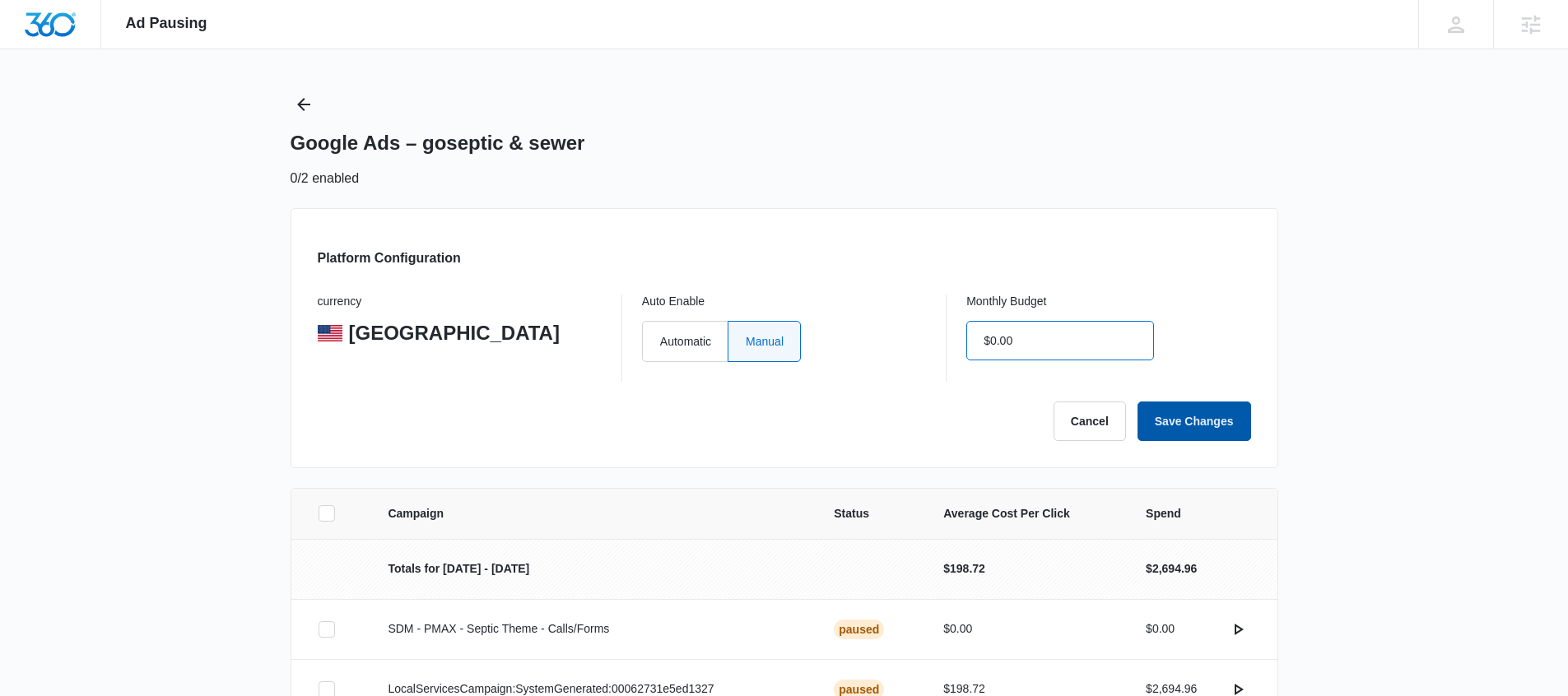
type input "$0.00"
click at [1158, 410] on button "Save Changes" at bounding box center [1194, 421] width 114 height 39
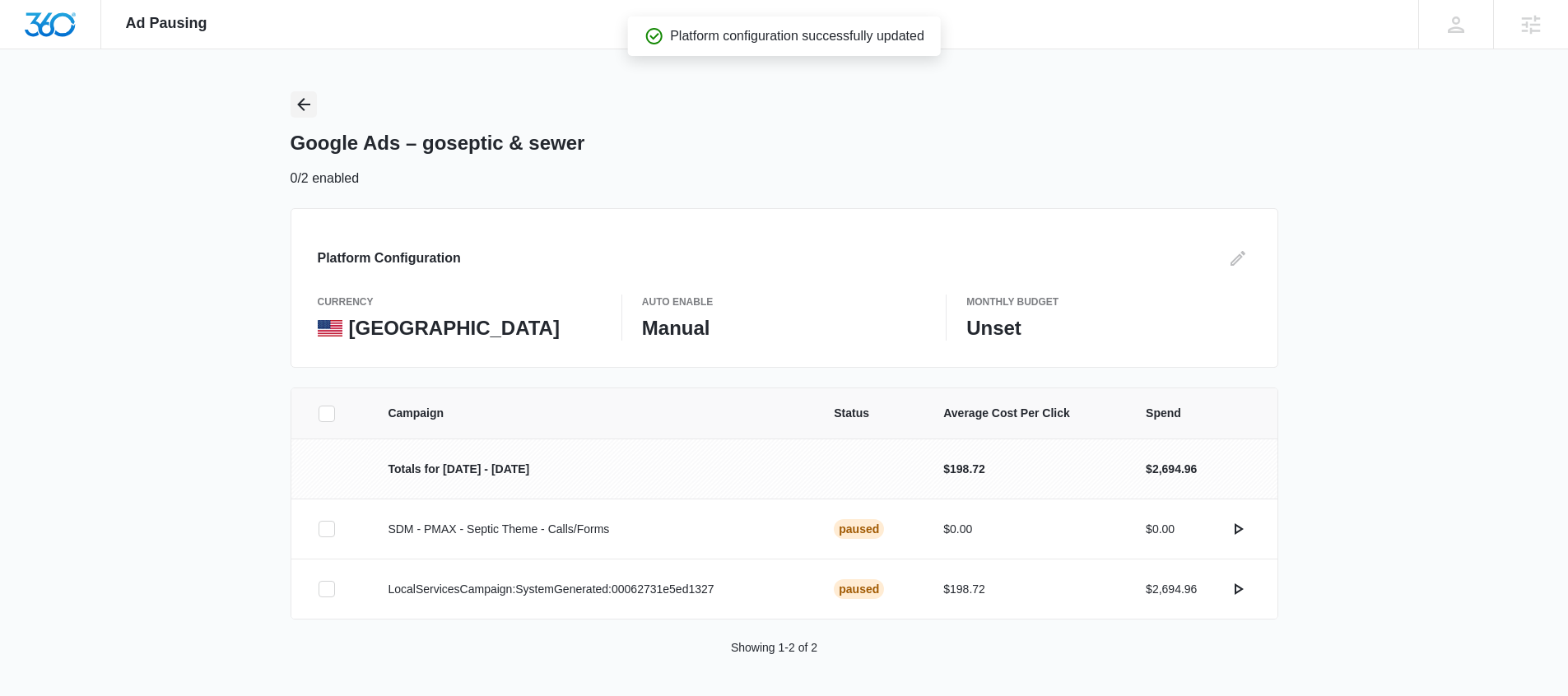
click at [291, 100] on button "Back" at bounding box center [304, 104] width 26 height 26
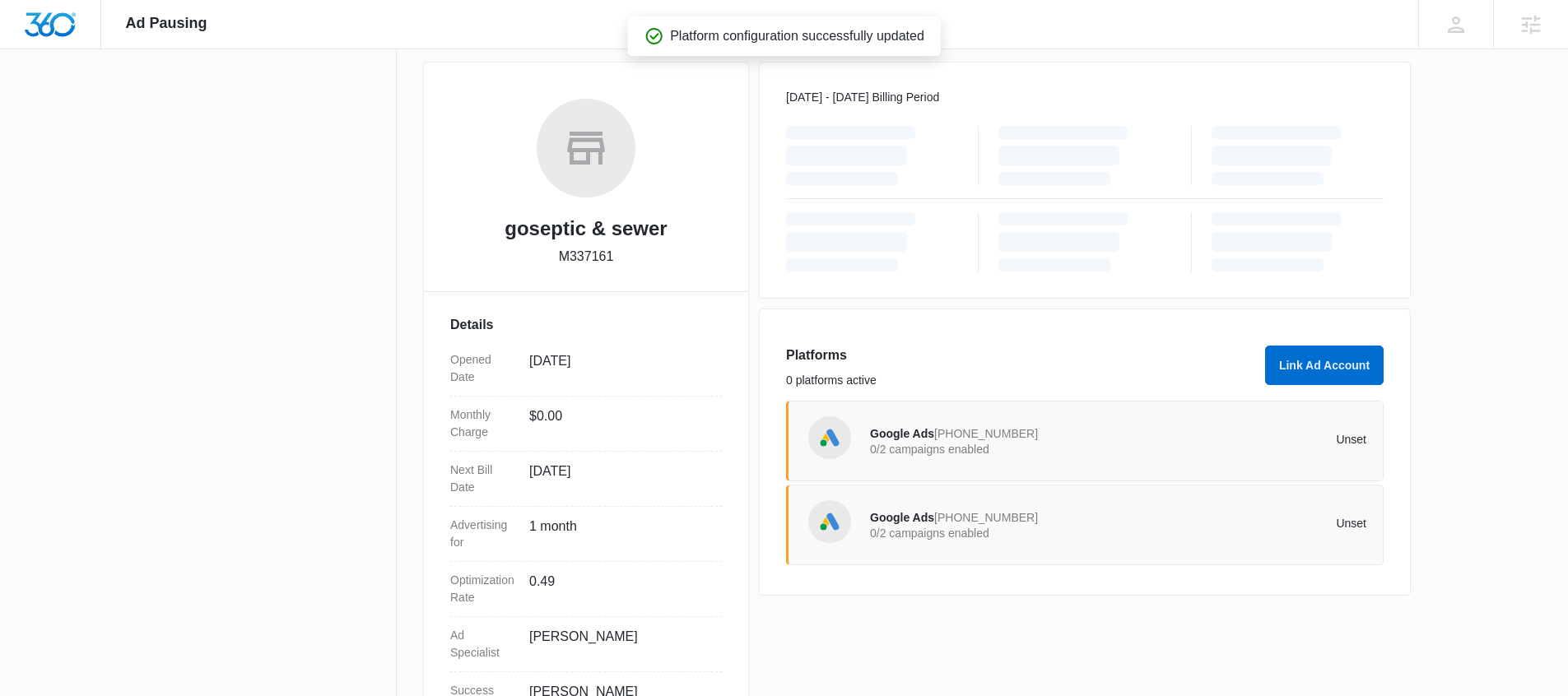
scroll to position [295, 0]
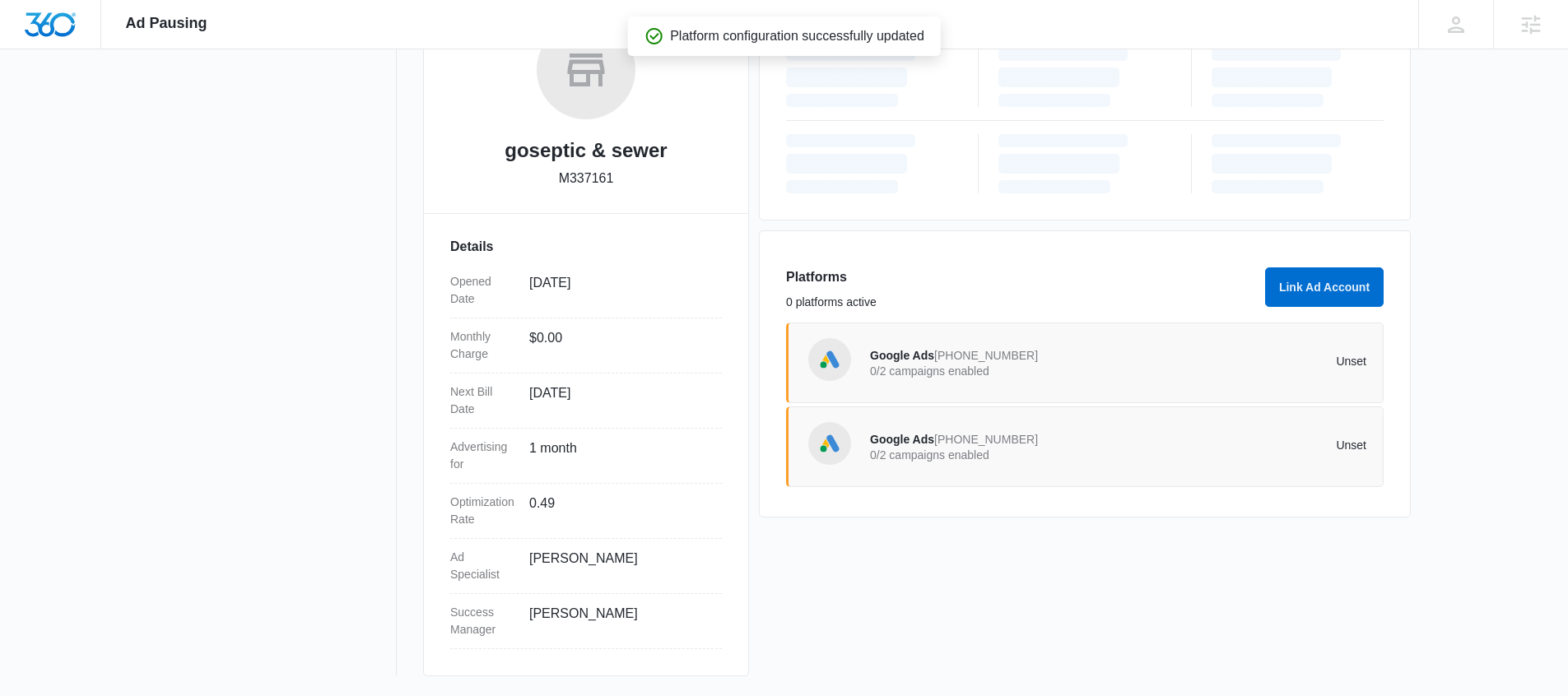
click at [930, 454] on p "0/2 campaigns enabled" at bounding box center [994, 455] width 249 height 12
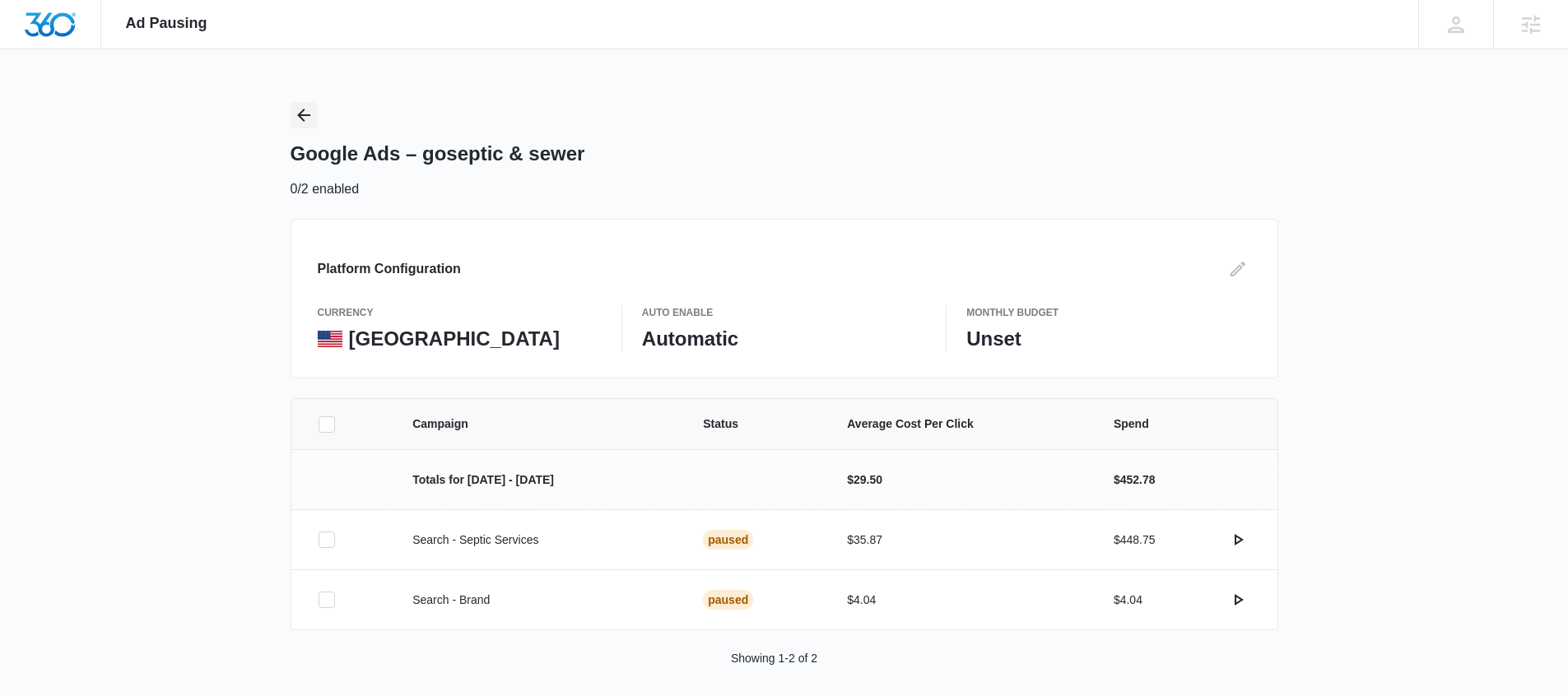
click at [307, 126] on button "Back" at bounding box center [304, 115] width 26 height 26
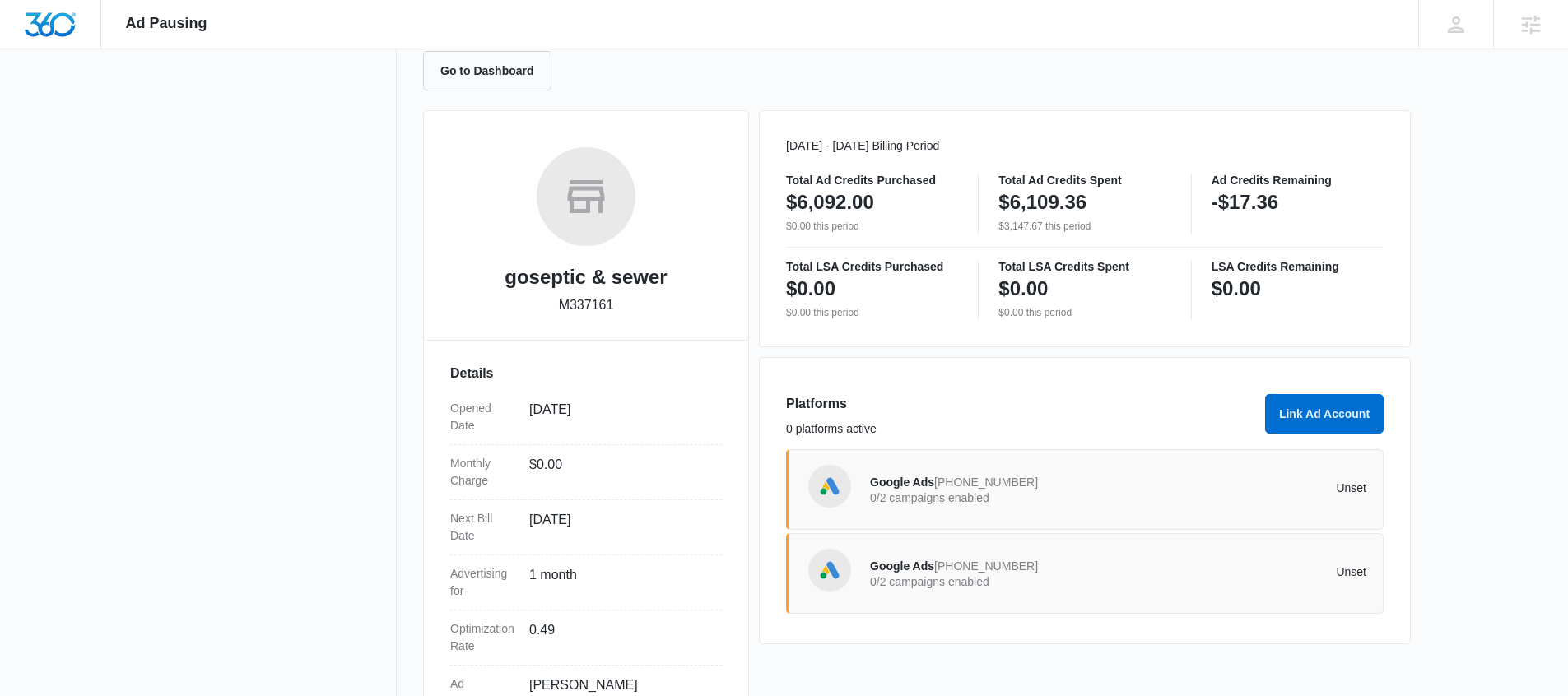
scroll to position [182, 0]
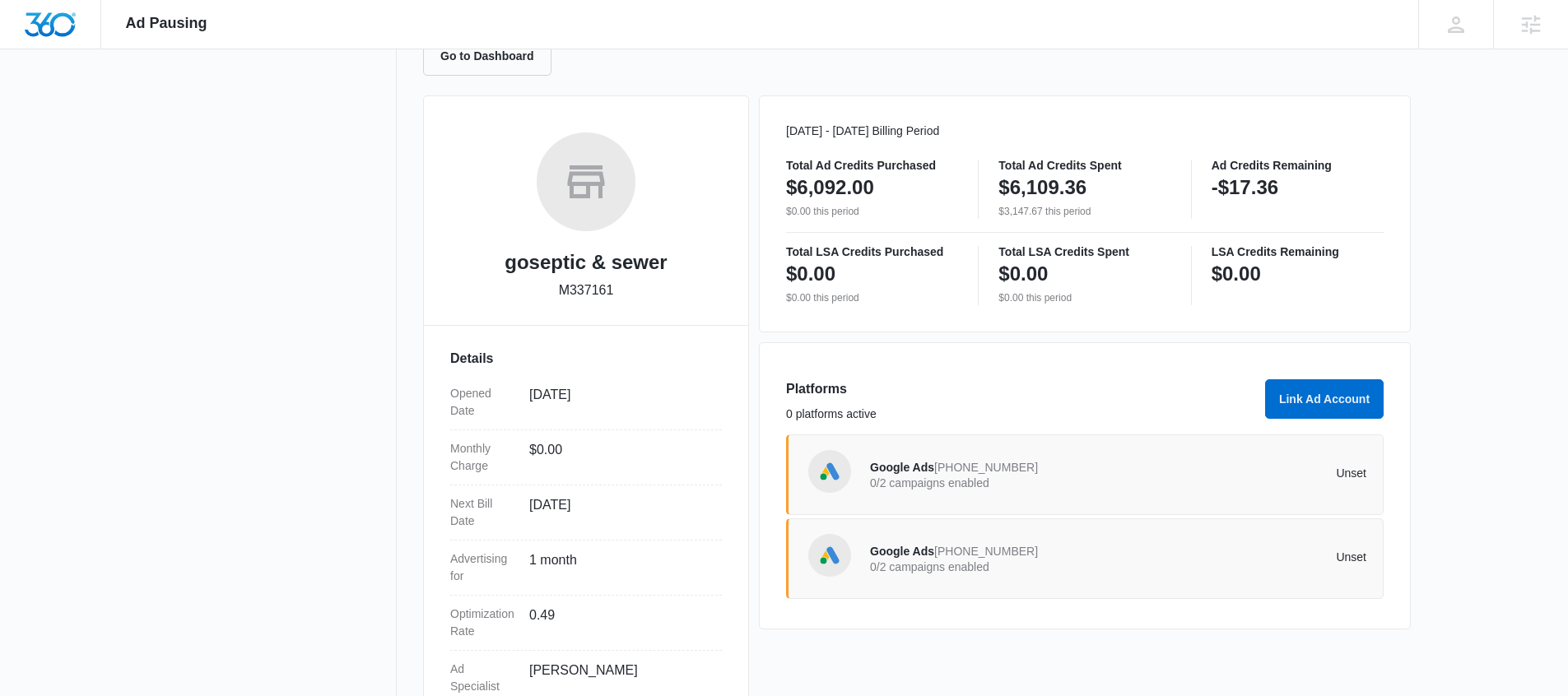
click at [909, 471] on span "Google Ads" at bounding box center [902, 467] width 64 height 13
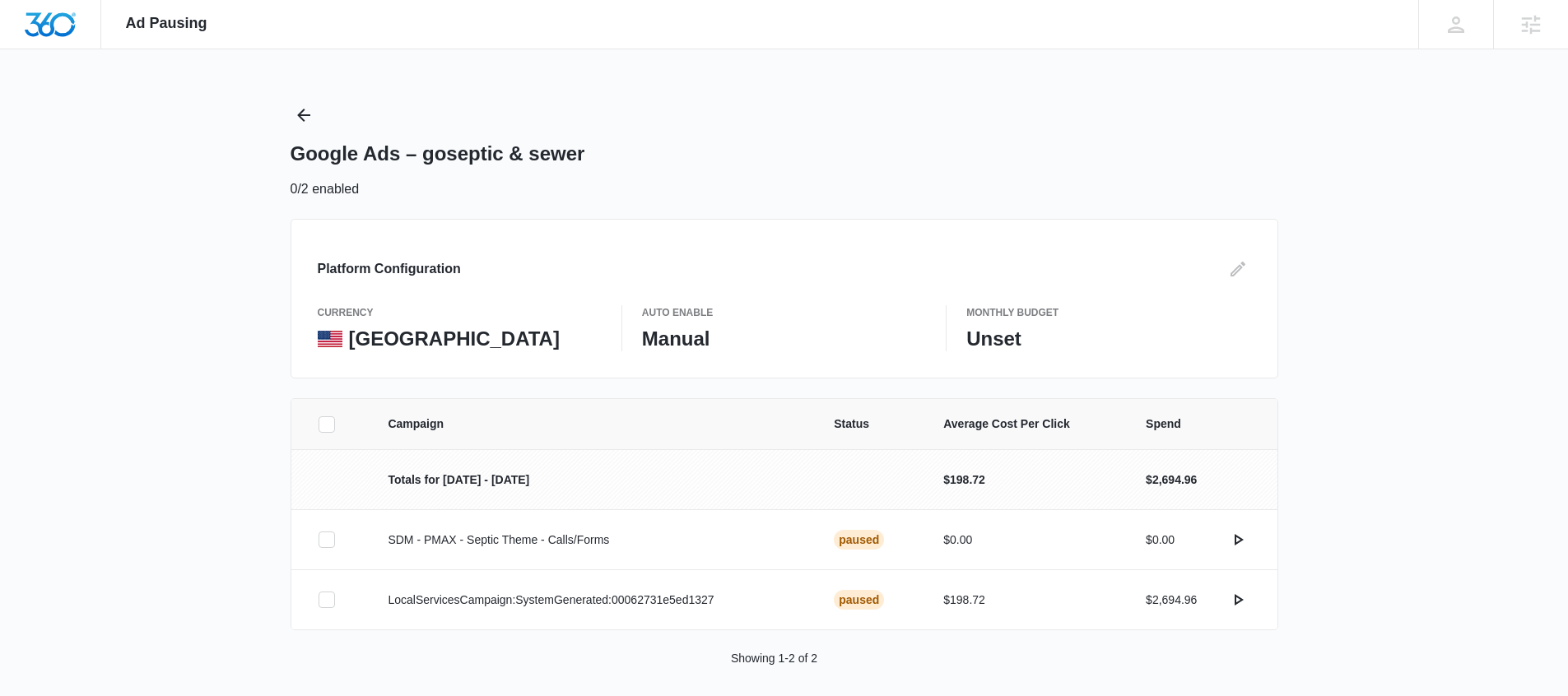
click at [258, 158] on div "Ad Pausing Apps Reputation Forms CRM Email Social POS Content Ads Intelligence …" at bounding box center [784, 348] width 1568 height 696
drag, startPoint x: 764, startPoint y: 598, endPoint x: 807, endPoint y: 371, distance: 231.0
click at [485, 598] on p "LocalServicesCampaign:SystemGenerated:00062731e5ed1327" at bounding box center [591, 600] width 407 height 17
drag, startPoint x: 766, startPoint y: 346, endPoint x: 865, endPoint y: 319, distance: 102.6
click at [645, 313] on div "Auto Enable Manual" at bounding box center [784, 328] width 284 height 47
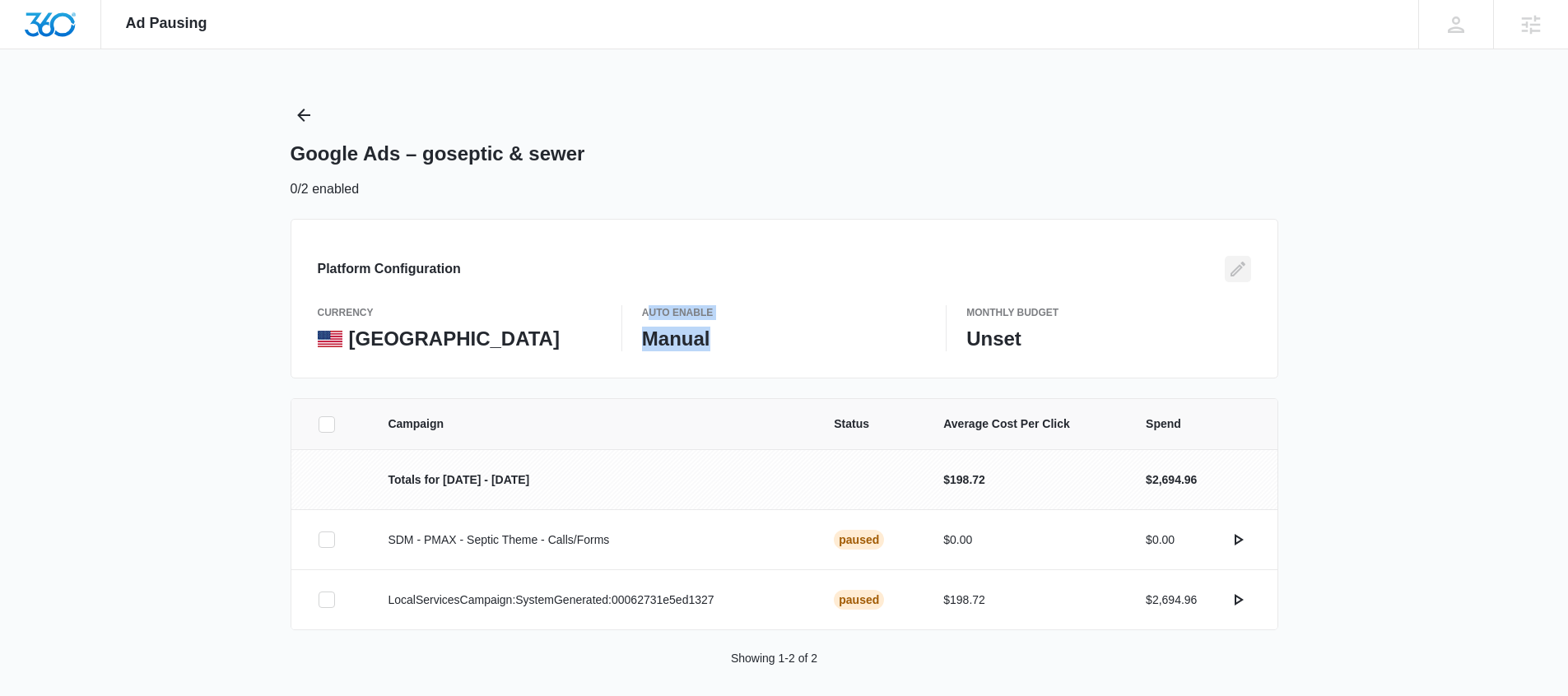
click at [1238, 268] on icon "Edit" at bounding box center [1238, 269] width 20 height 20
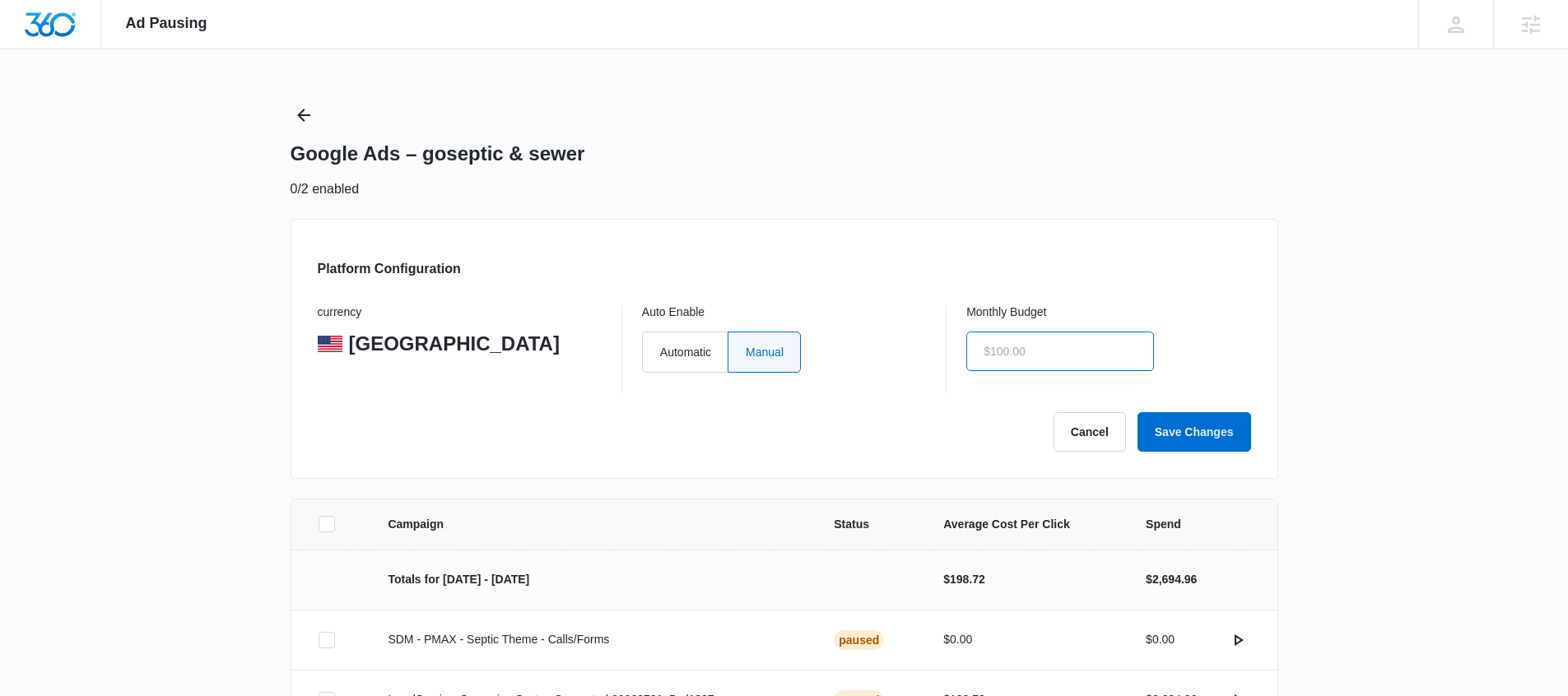
click at [1023, 358] on input "text" at bounding box center [1060, 351] width 188 height 39
type input "$1.00"
click at [1214, 431] on button "Save Changes" at bounding box center [1194, 431] width 114 height 39
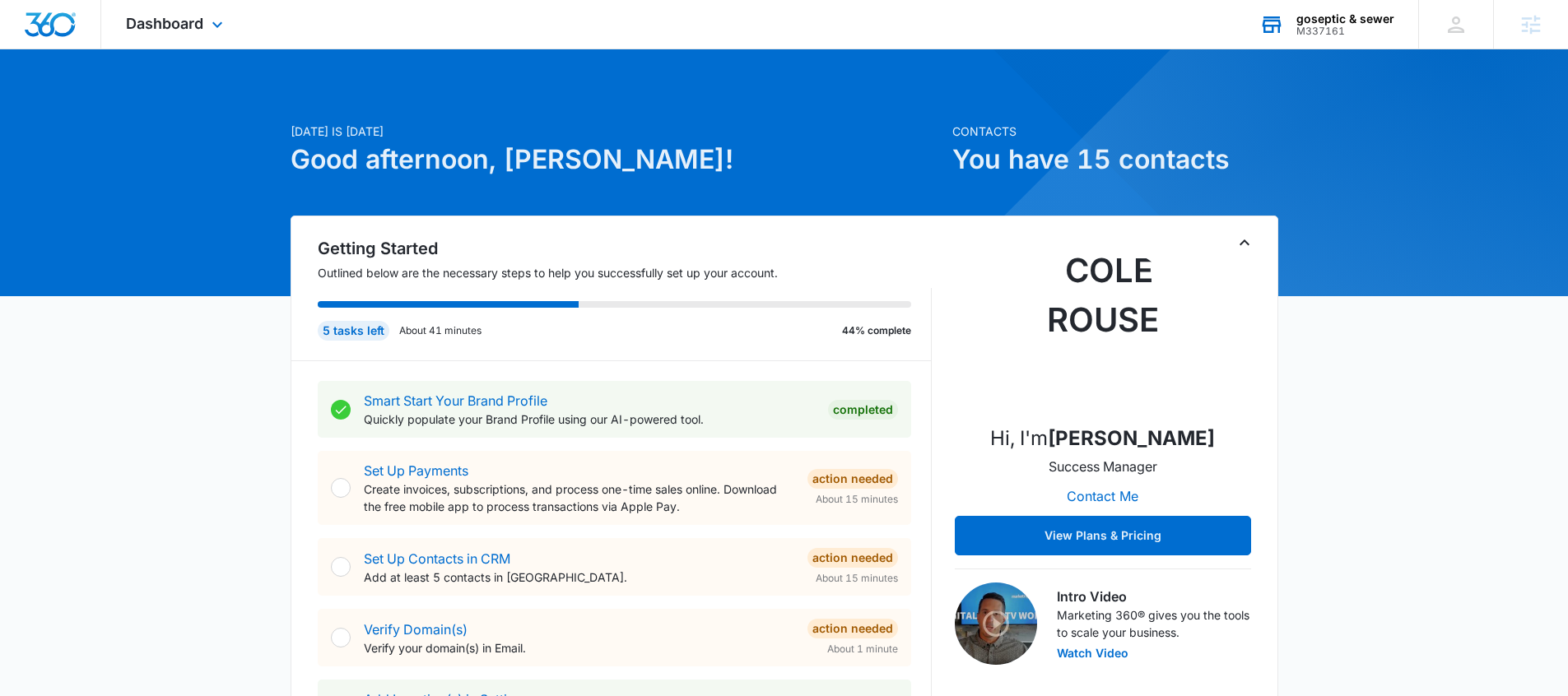
click at [1321, 34] on div "M337161" at bounding box center [1345, 31] width 98 height 12
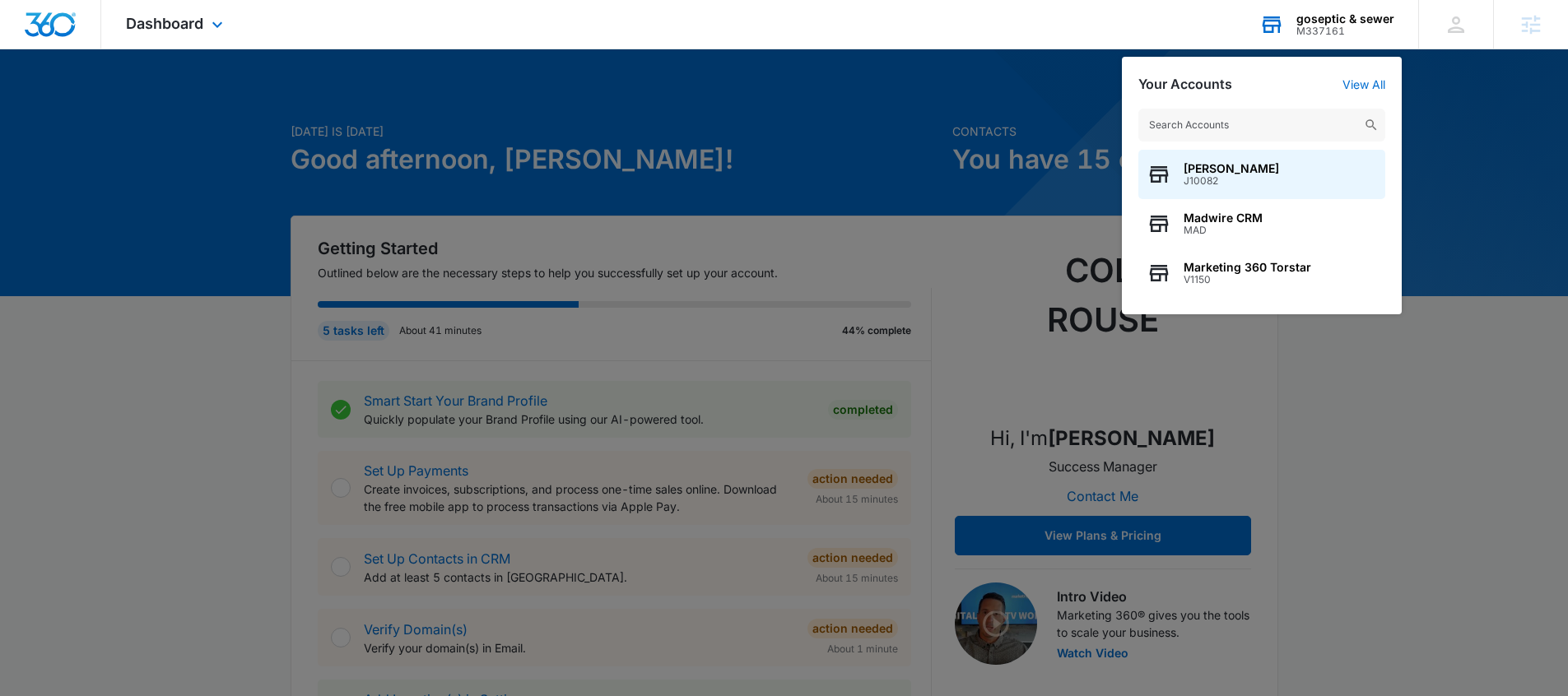
type input "M337110"
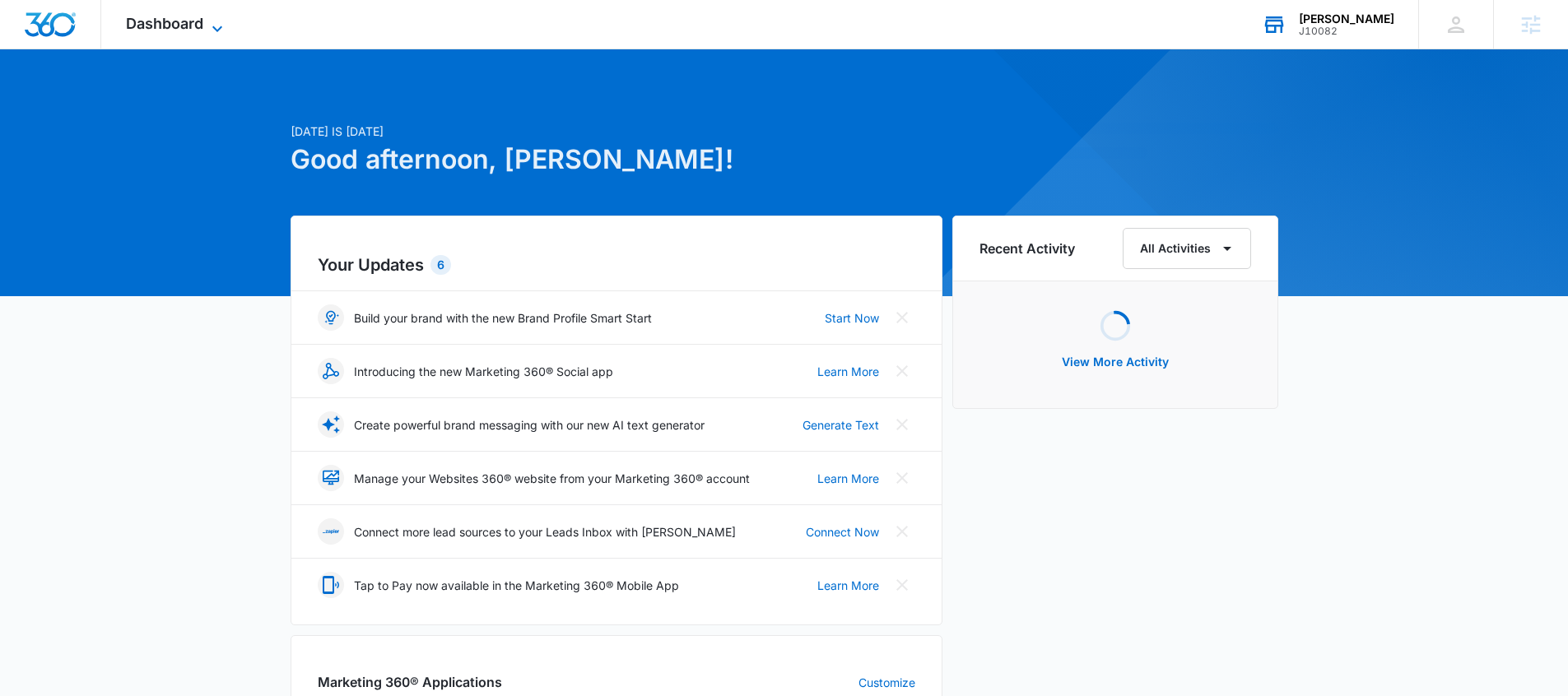
drag, startPoint x: 222, startPoint y: 26, endPoint x: 241, endPoint y: 74, distance: 51.6
click at [222, 26] on icon at bounding box center [217, 29] width 20 height 20
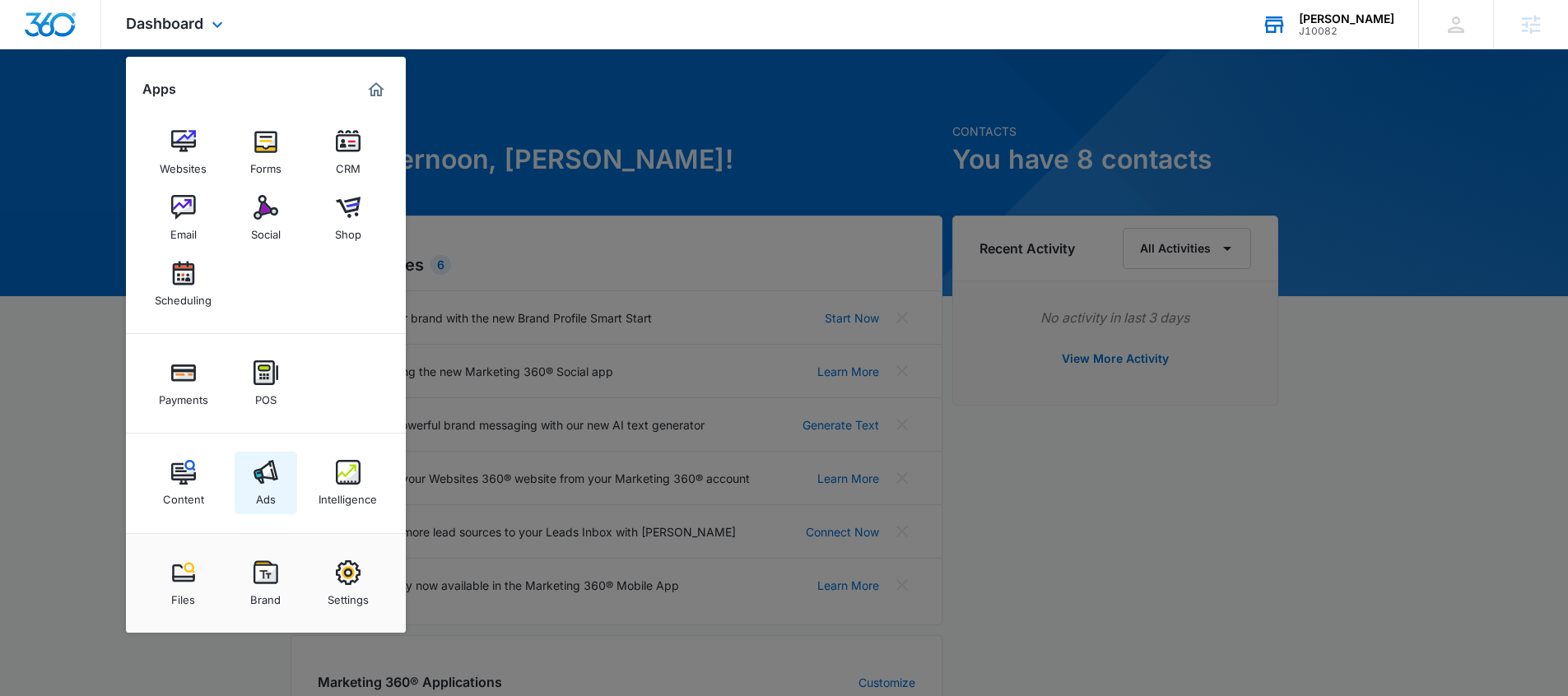
click at [257, 459] on link "Ads" at bounding box center [265, 483] width 63 height 63
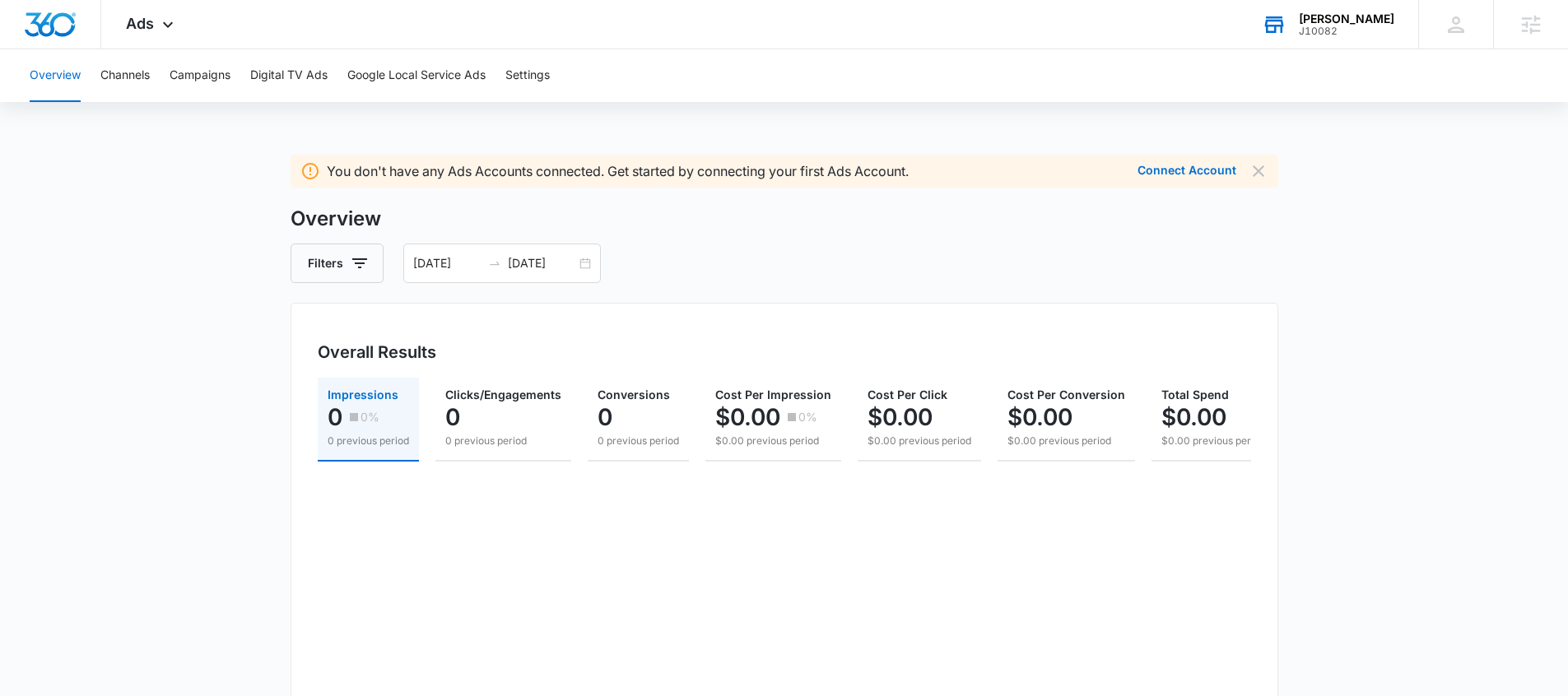
click at [1342, 34] on div "J10082" at bounding box center [1346, 31] width 96 height 12
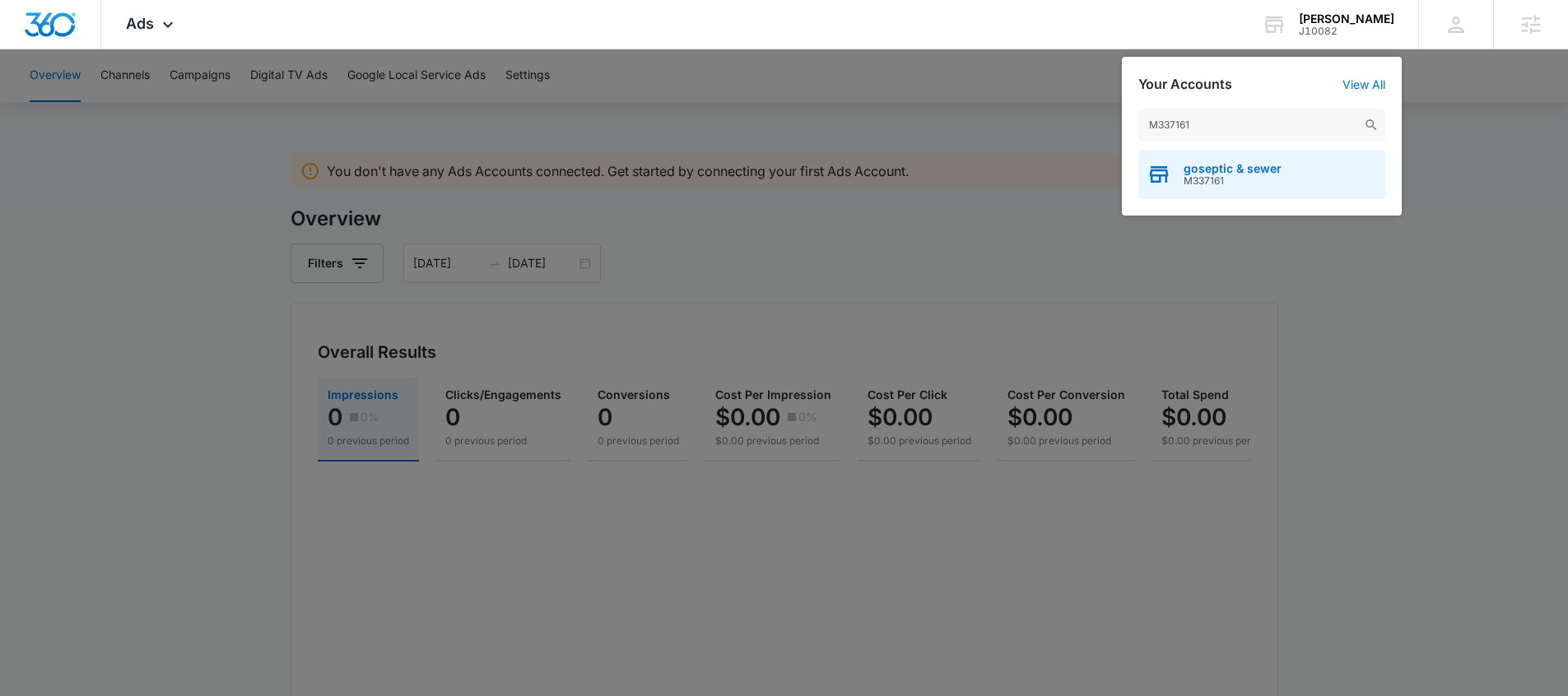
type input "M337161"
click at [1217, 185] on span "M337161" at bounding box center [1232, 181] width 98 height 12
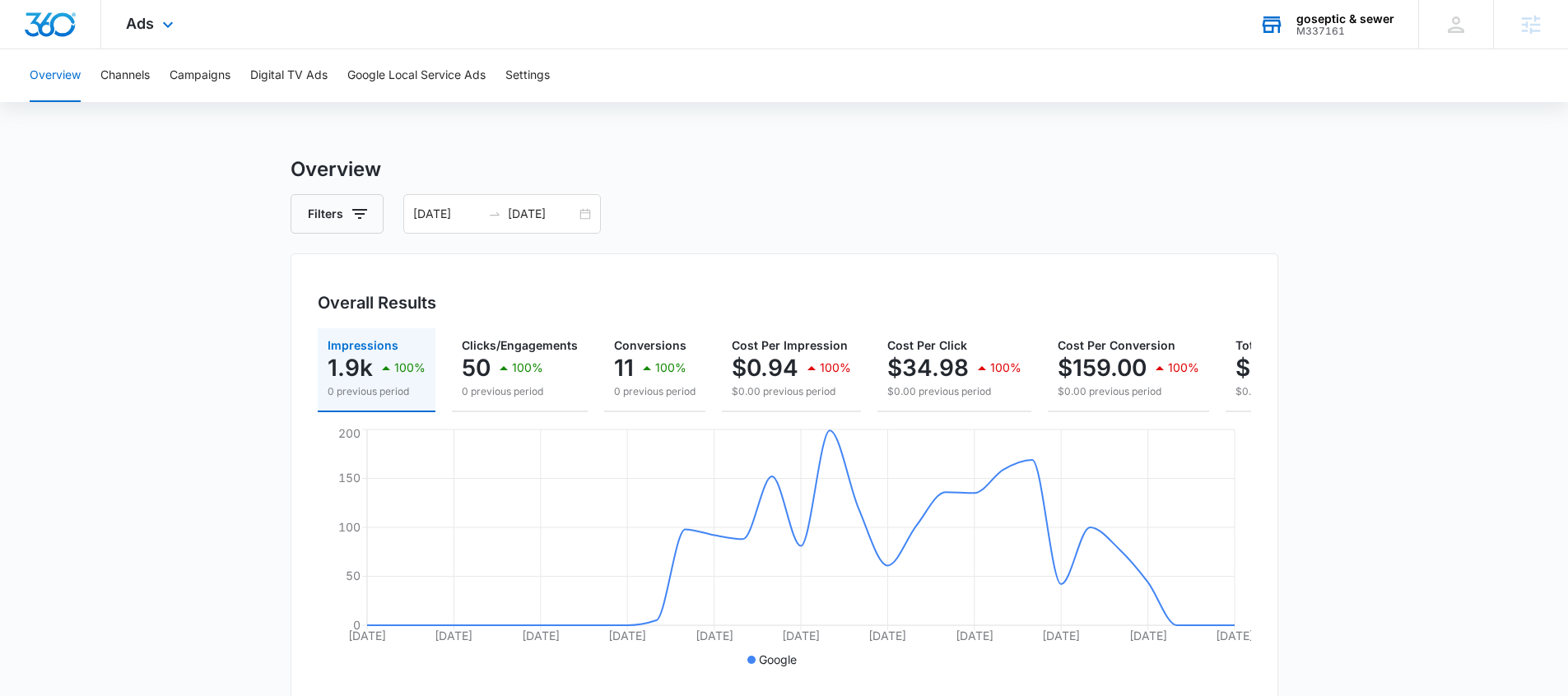
click at [1335, 13] on div "goseptic & sewer" at bounding box center [1345, 19] width 98 height 13
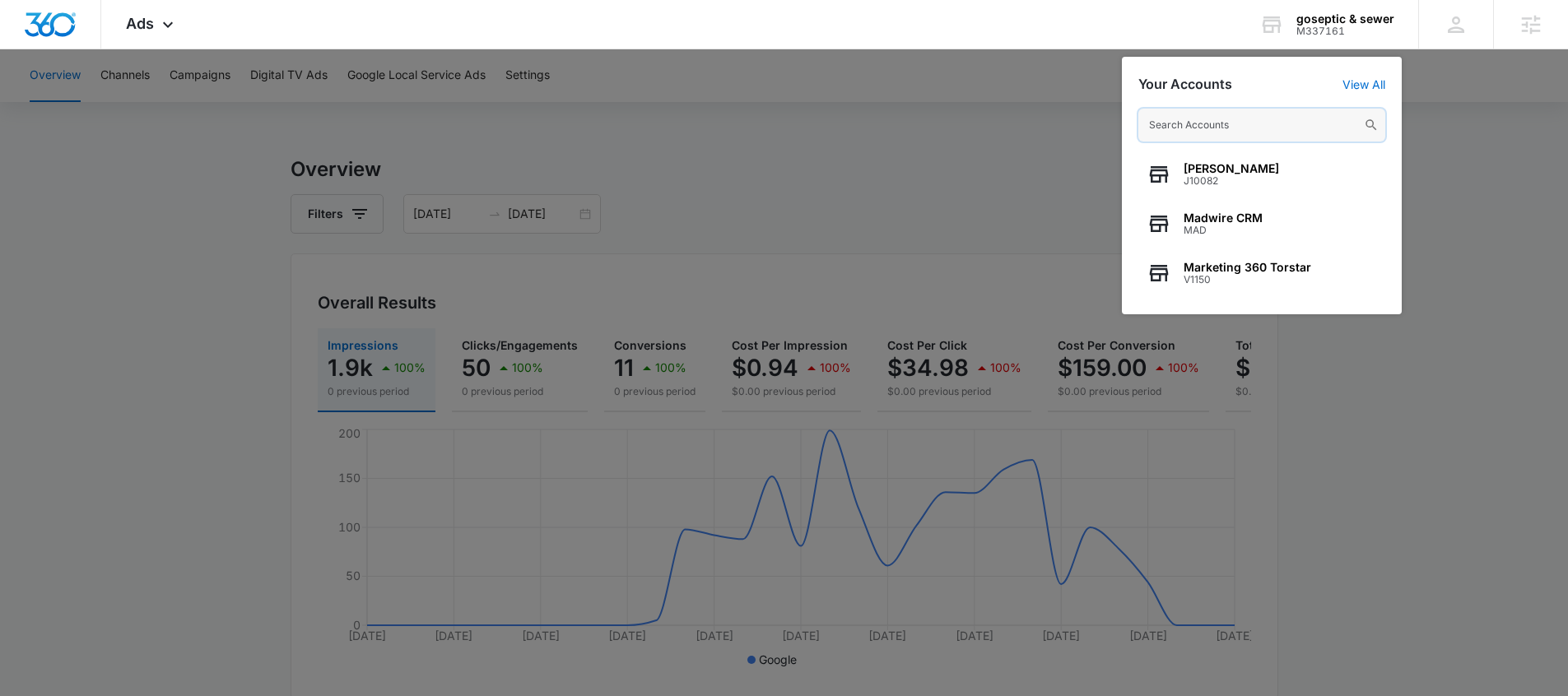
click at [1220, 121] on input "text" at bounding box center [1262, 125] width 247 height 33
click at [1171, 125] on input "text" at bounding box center [1262, 125] width 247 height 33
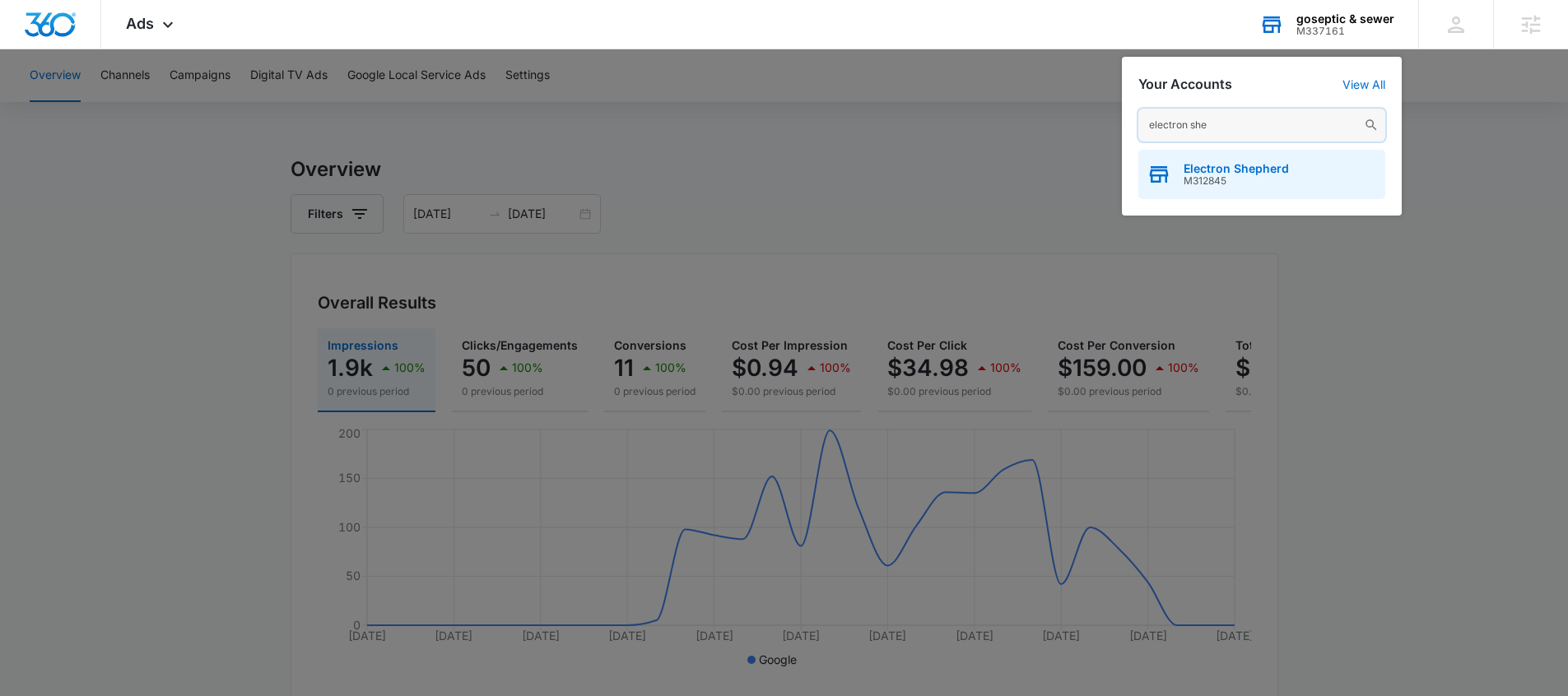
type input "electron she"
click at [1183, 188] on div "Electron Shepherd M312845" at bounding box center [1262, 174] width 247 height 49
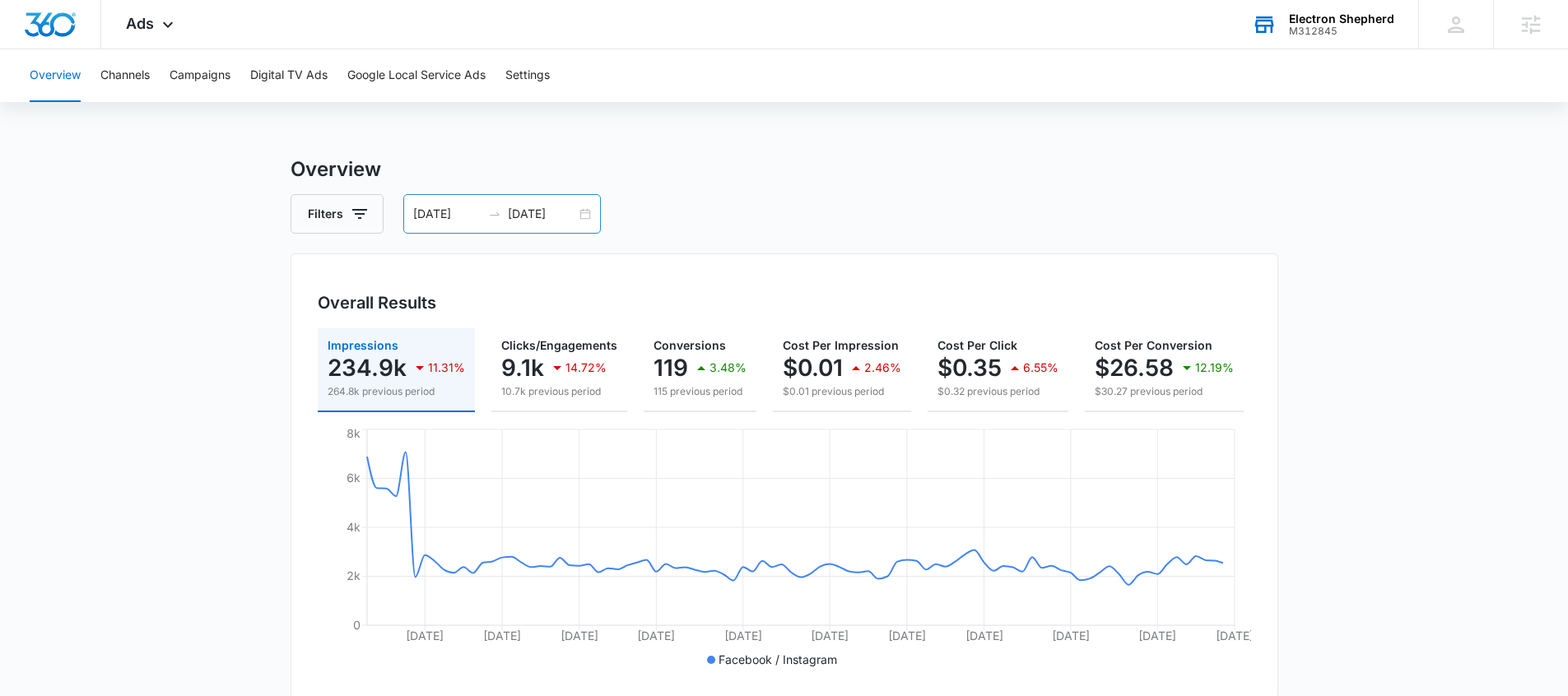
click at [491, 215] on icon "swap-right" at bounding box center [494, 213] width 13 height 13
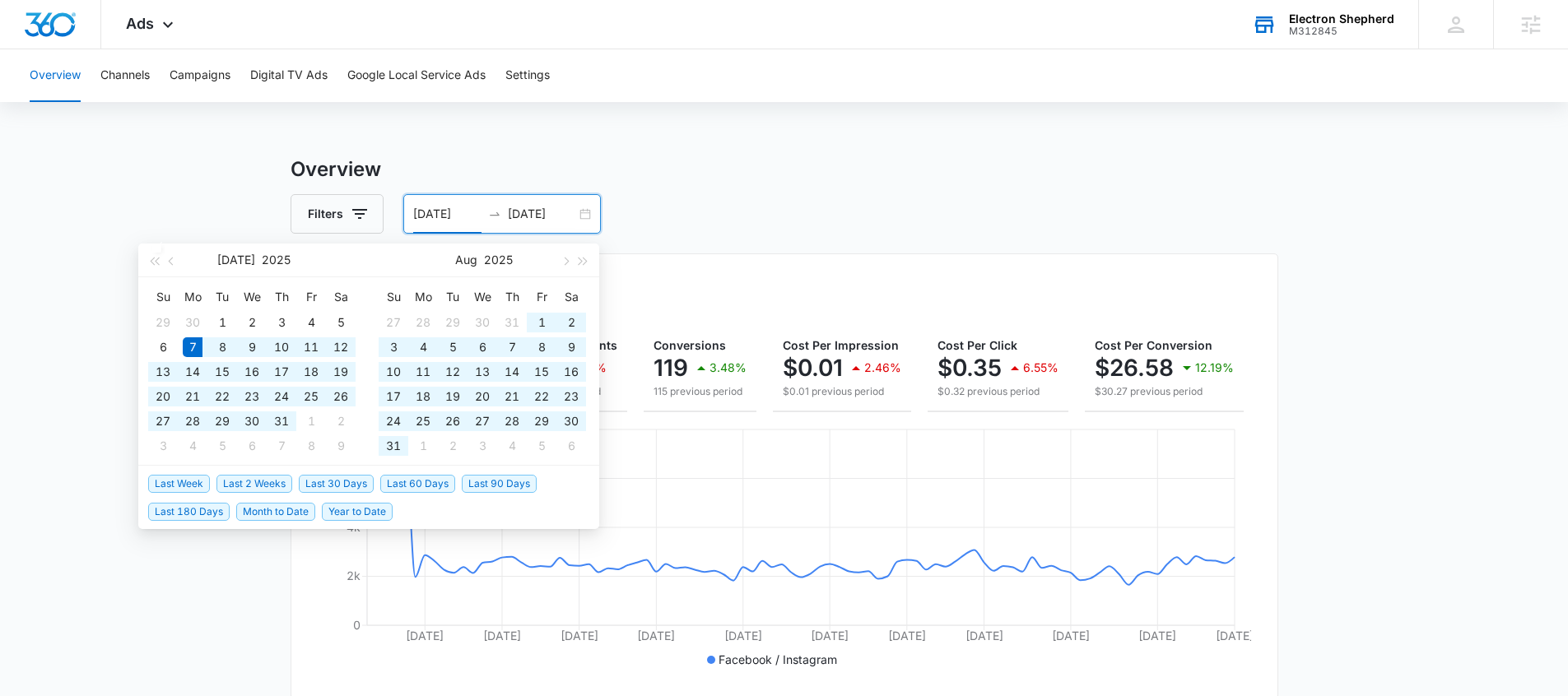
click at [340, 493] on li "Last 30 Days" at bounding box center [339, 483] width 81 height 28
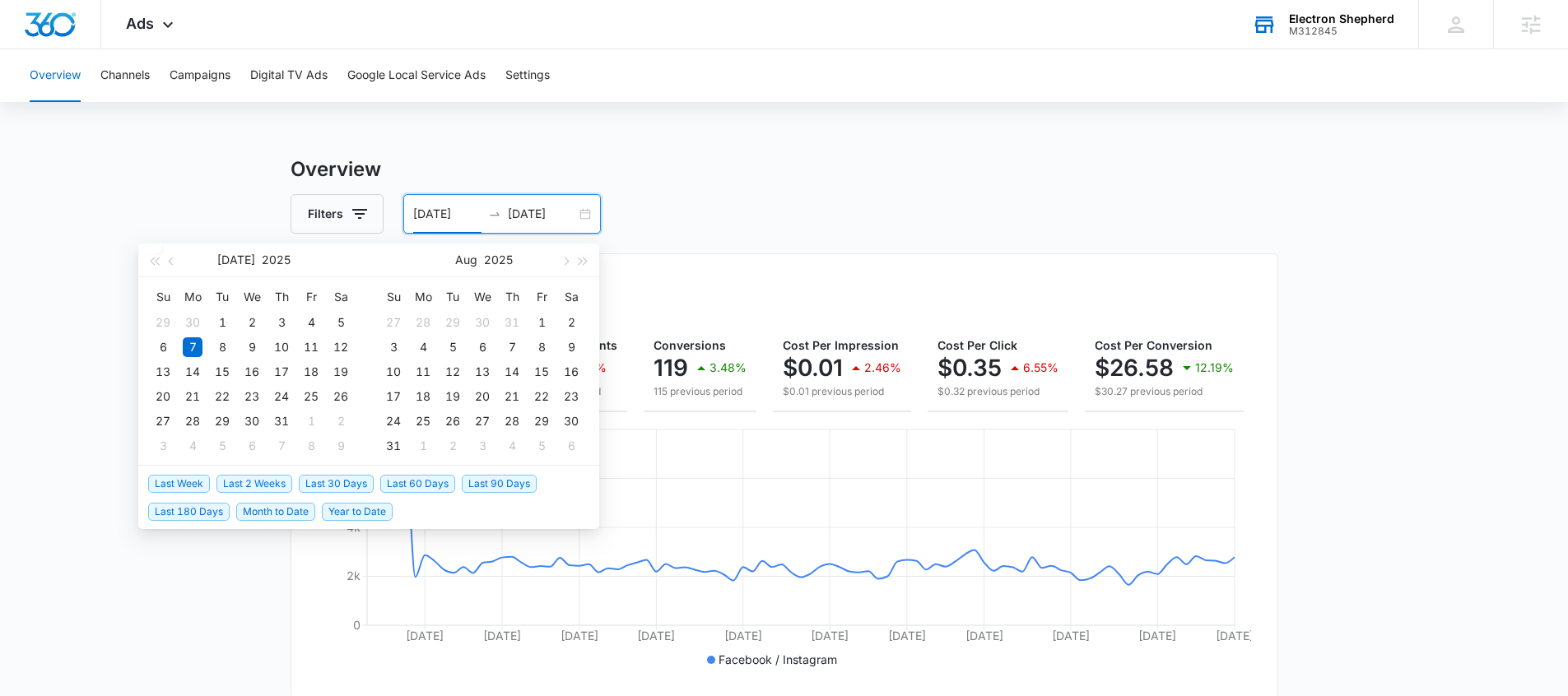
click at [339, 488] on span "Last 30 Days" at bounding box center [337, 484] width 75 height 18
type input "09/08/2025"
type input "10/08/2025"
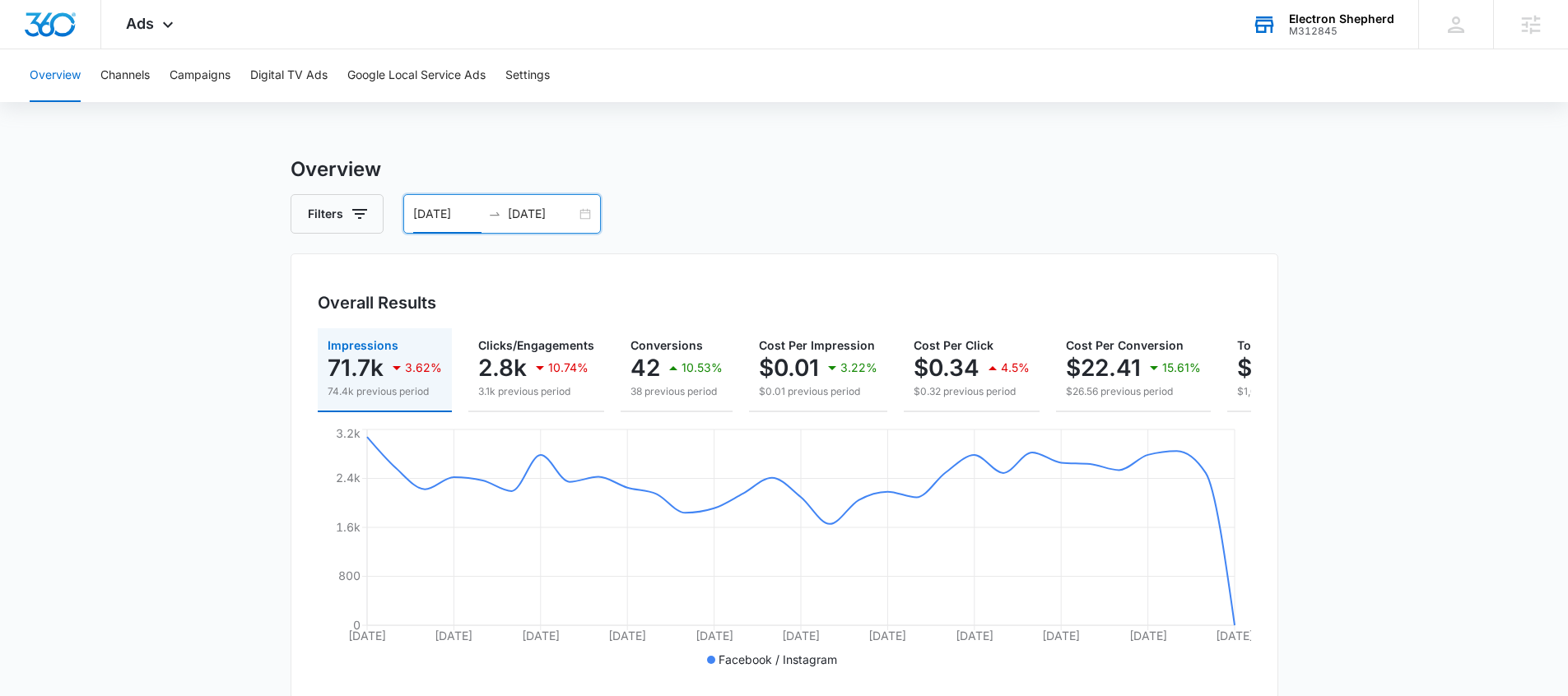
drag, startPoint x: 511, startPoint y: 232, endPoint x: 511, endPoint y: 215, distance: 17.0
click at [511, 225] on div "09/08/2025 10/08/2025" at bounding box center [502, 213] width 198 height 39
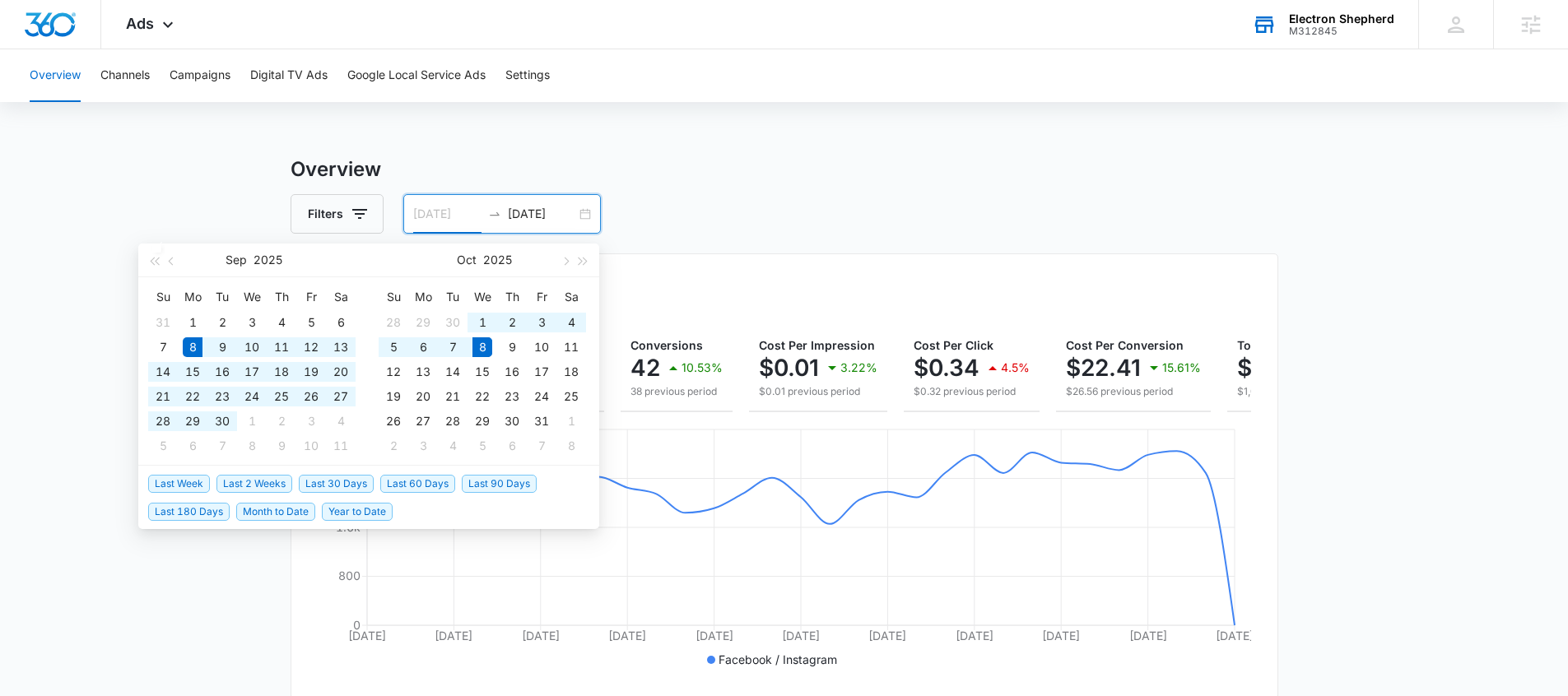
type input "09/08/2025"
drag, startPoint x: 345, startPoint y: 489, endPoint x: 378, endPoint y: 465, distance: 40.8
click at [345, 489] on span "Last 30 Days" at bounding box center [337, 484] width 75 height 18
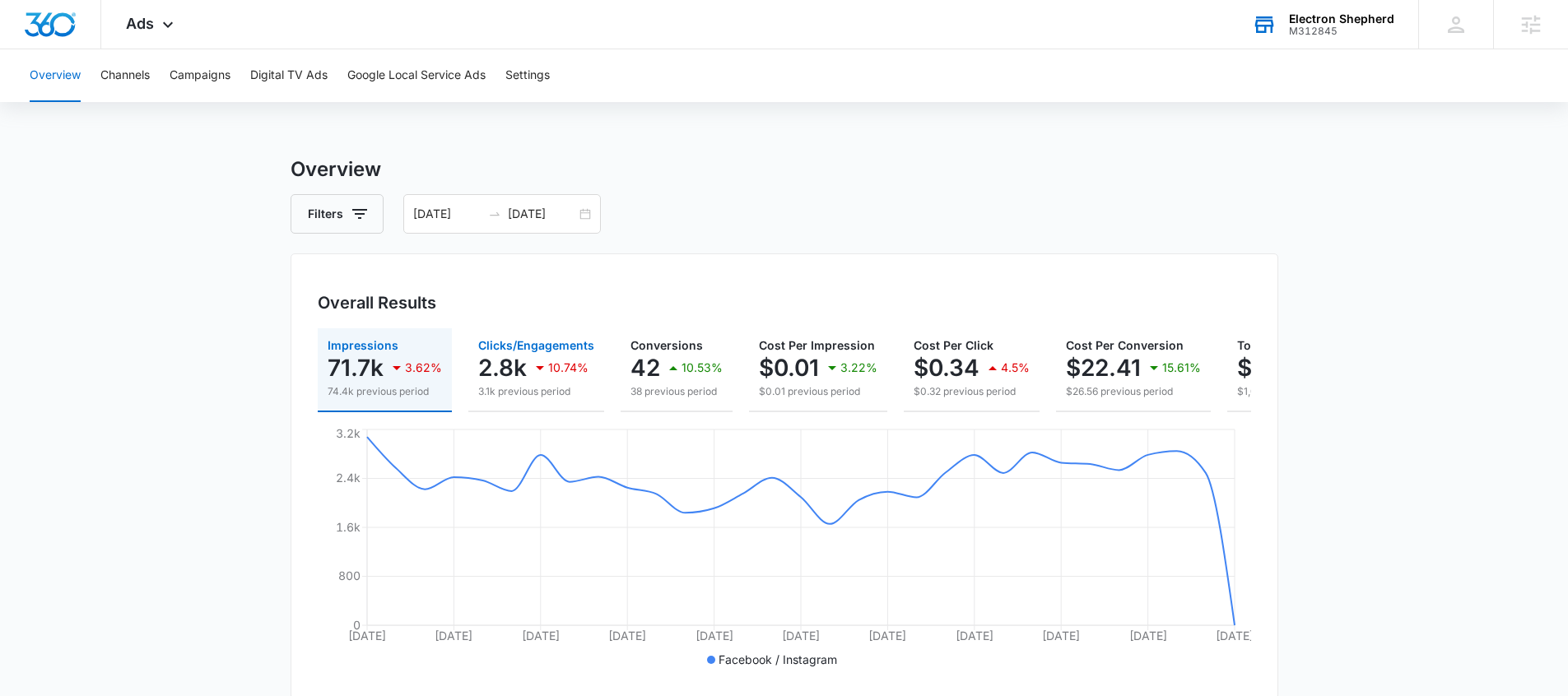
click at [510, 376] on p "2.8k" at bounding box center [502, 368] width 48 height 26
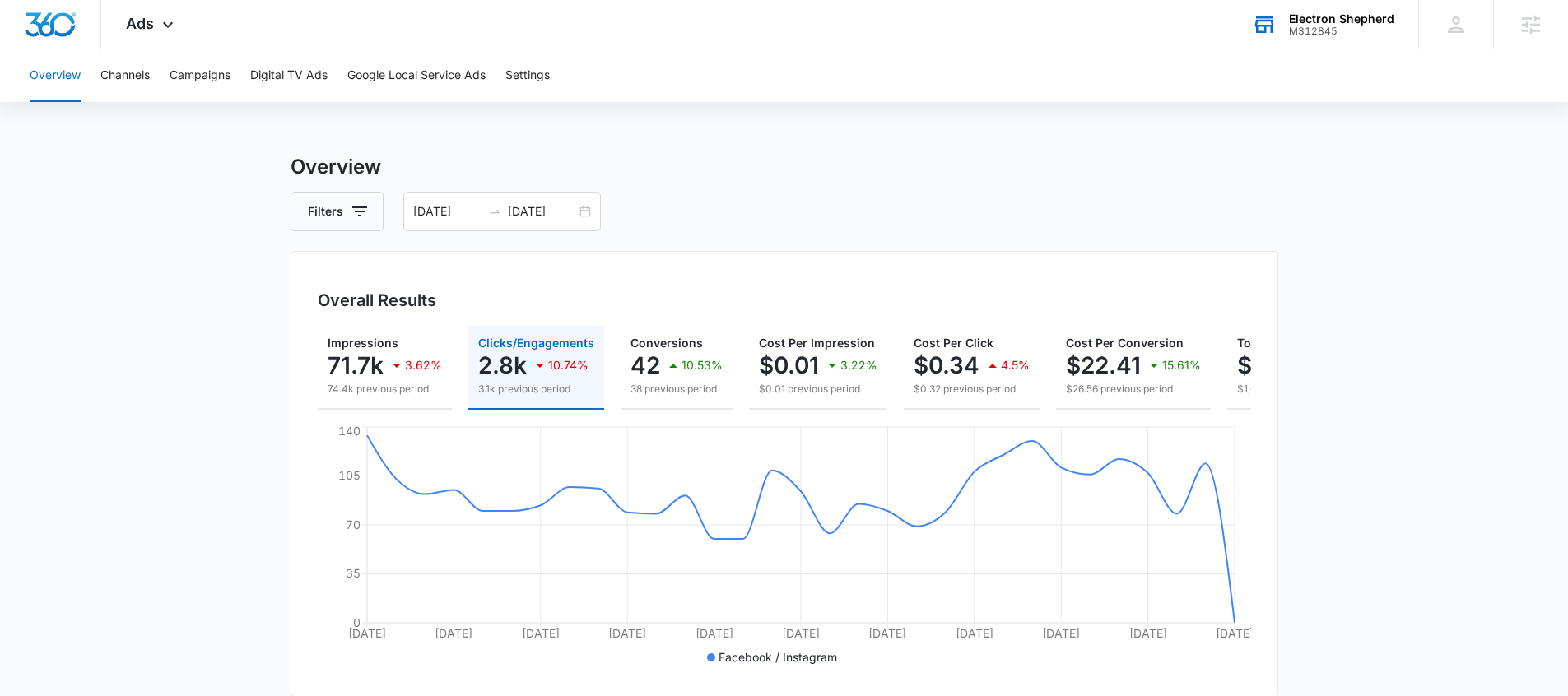
scroll to position [4, 0]
click at [366, 375] on p "71.7k" at bounding box center [355, 364] width 56 height 26
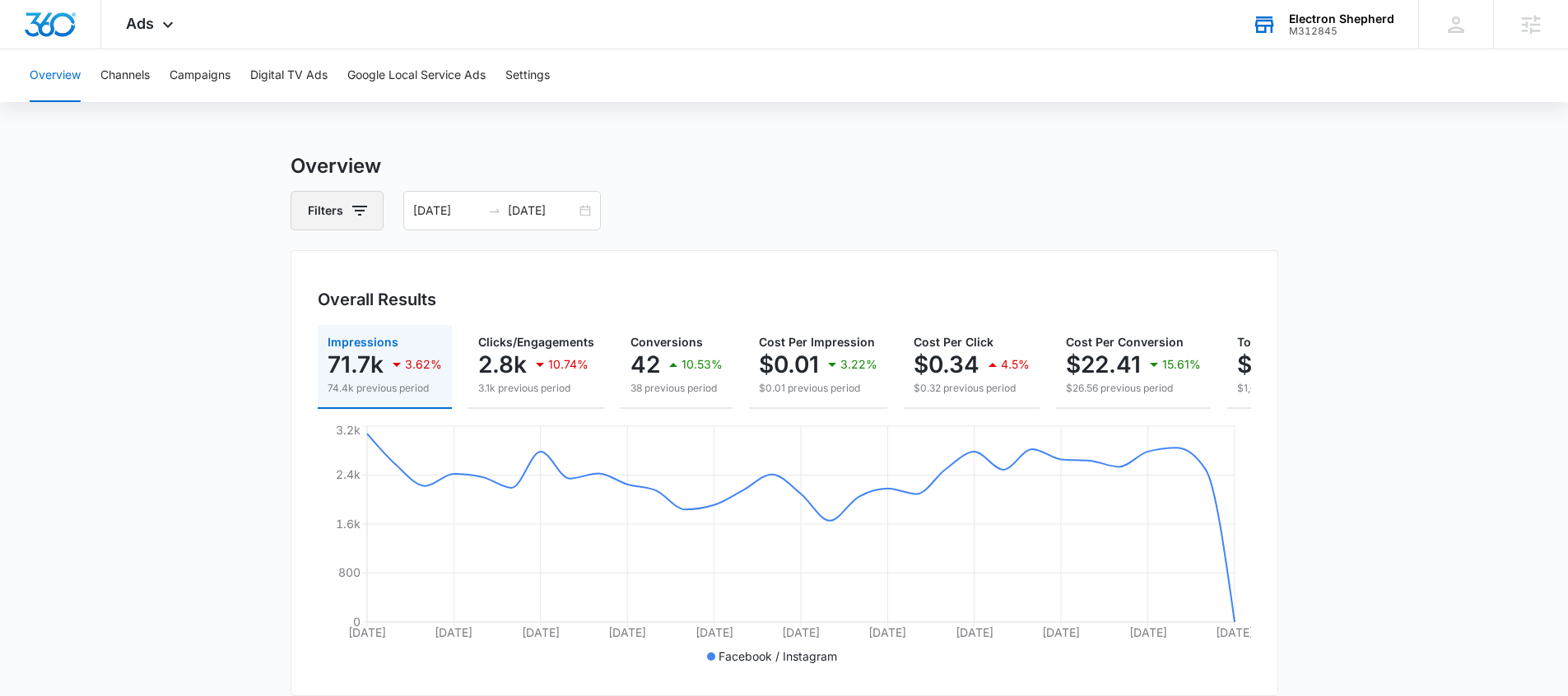
click at [332, 207] on button "Filters" at bounding box center [337, 210] width 93 height 39
click at [661, 410] on div "Impressions 71.7k 3.62% 74.4k previous period Clicks/Engagements 2.8k 10.74% 3.…" at bounding box center [784, 367] width 933 height 84
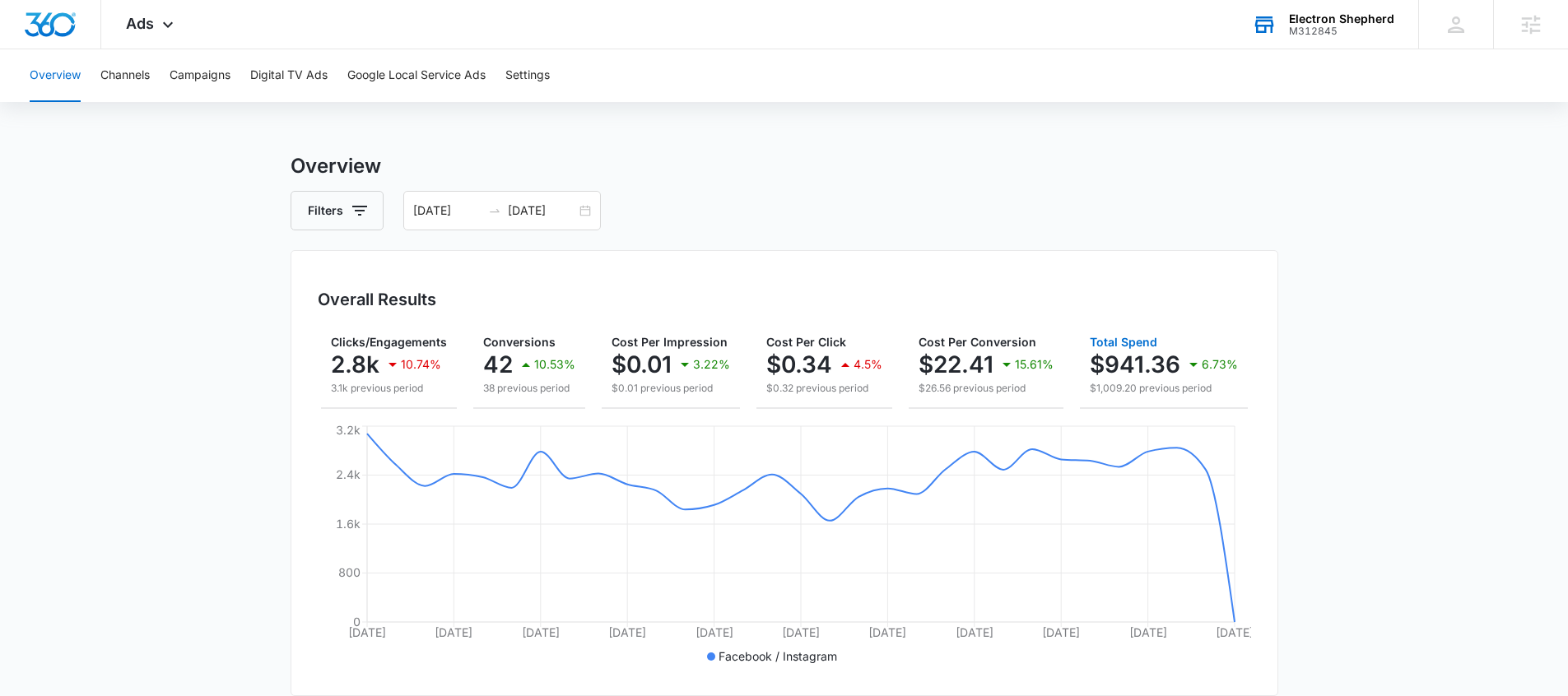
click at [1168, 360] on p "$941.36" at bounding box center [1135, 364] width 90 height 26
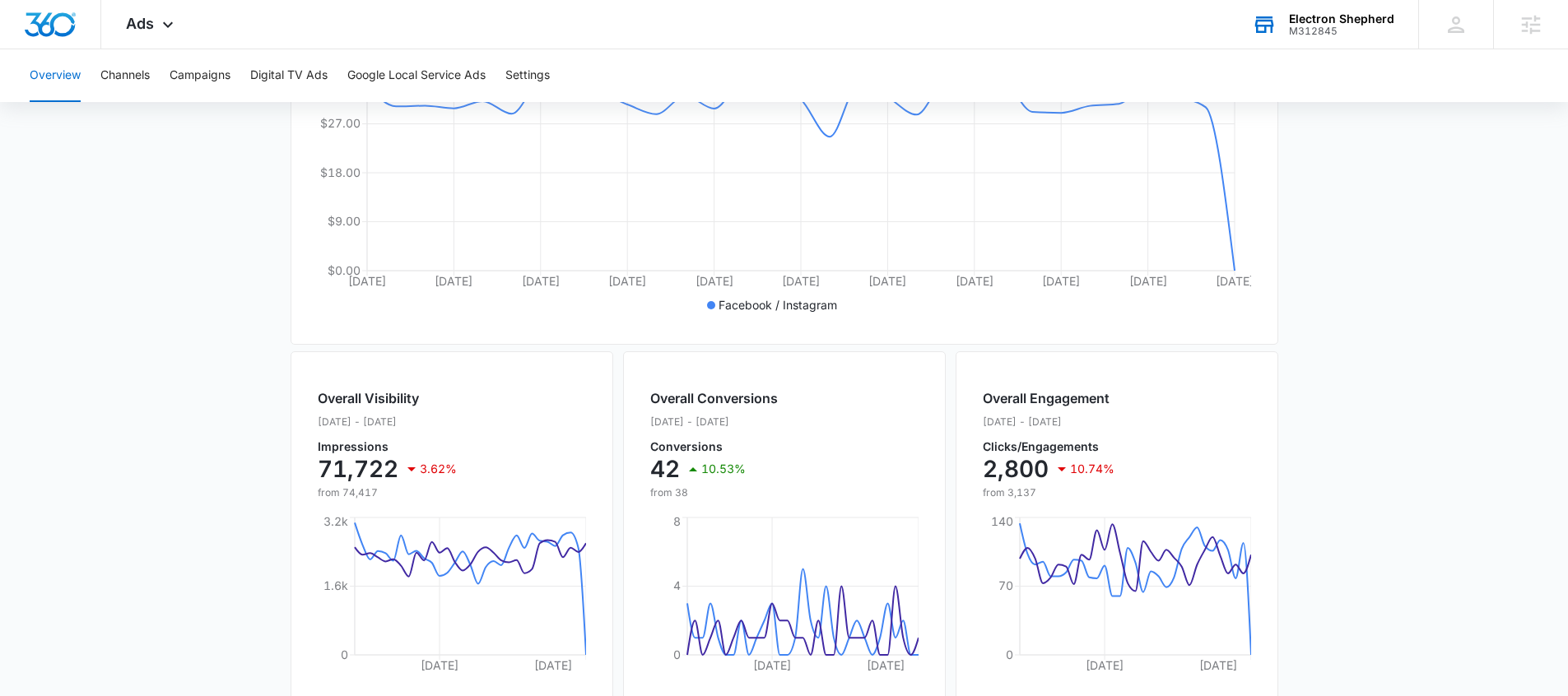
scroll to position [302, 0]
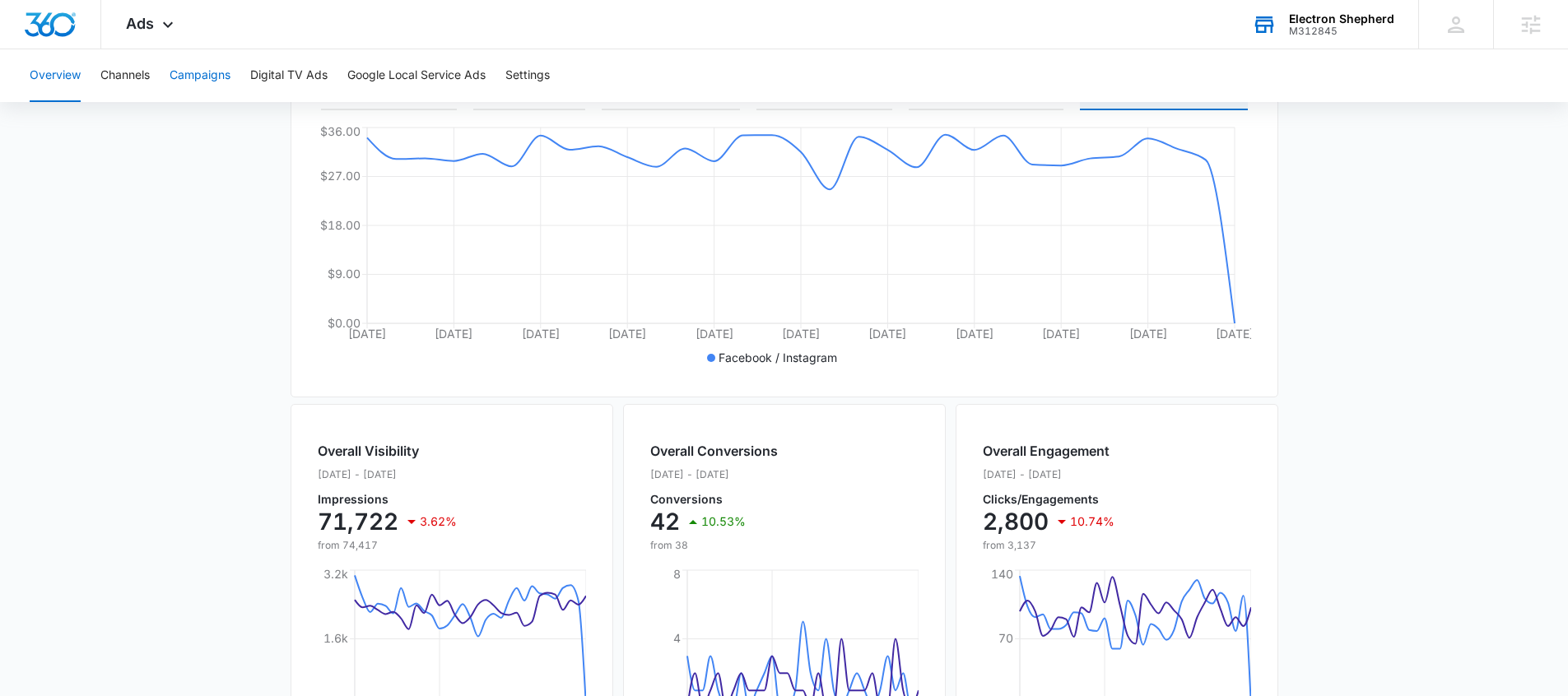
click at [212, 79] on button "Campaigns" at bounding box center [200, 76] width 61 height 53
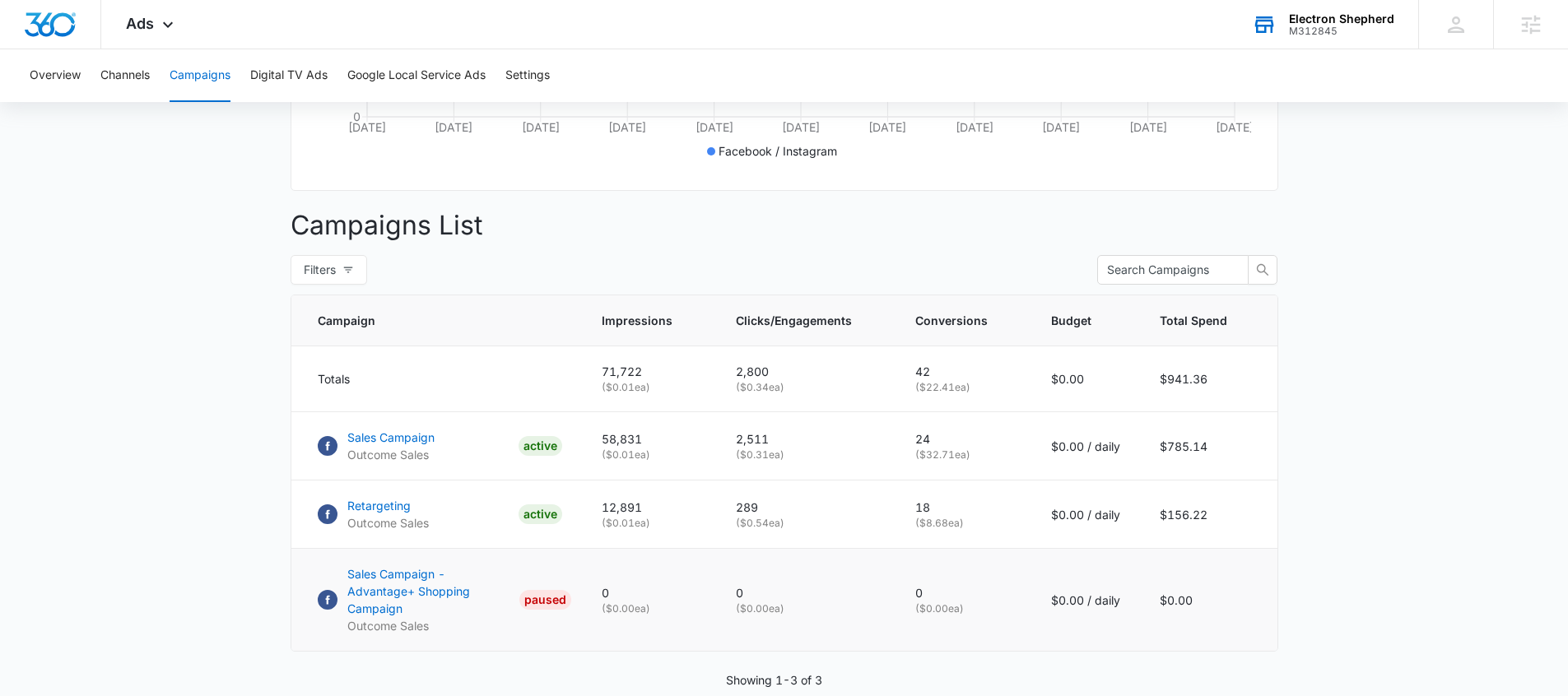
scroll to position [576, 0]
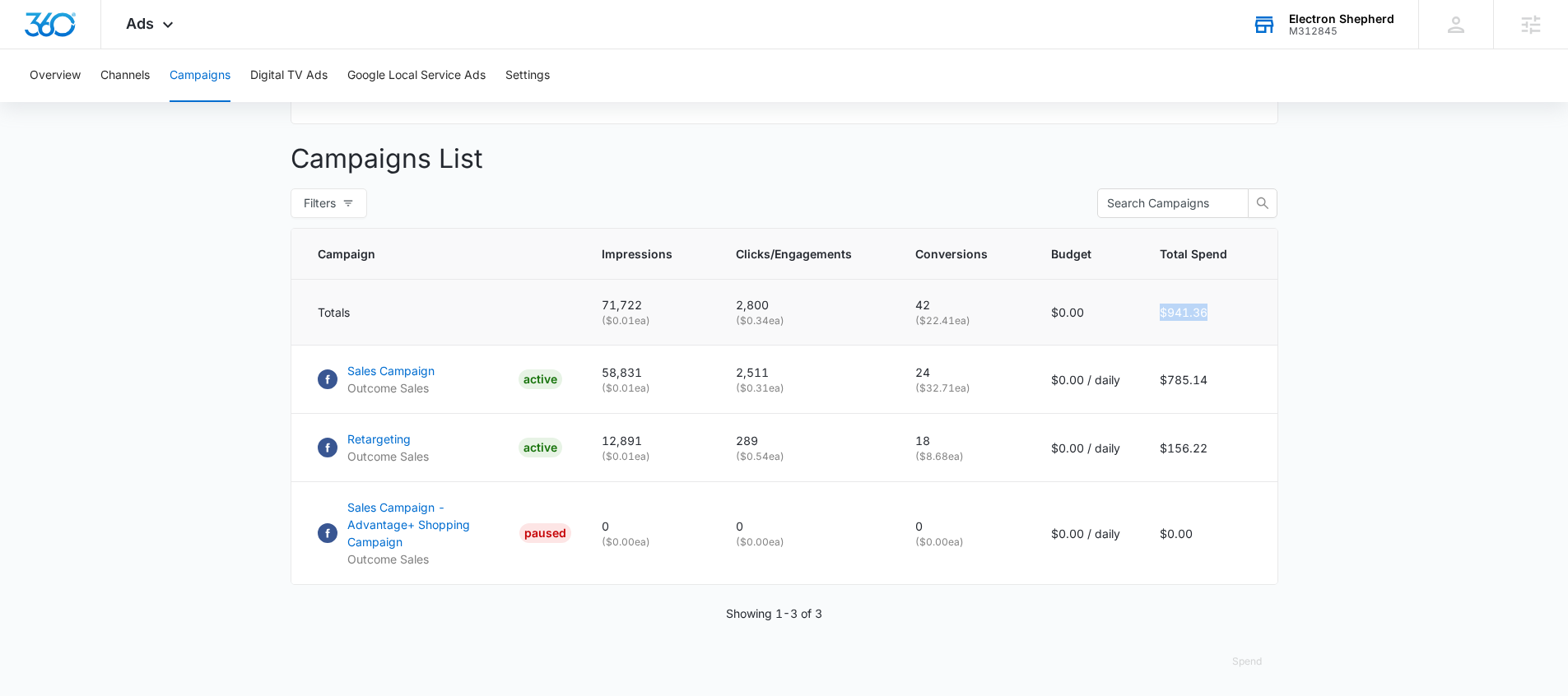
drag, startPoint x: 1220, startPoint y: 333, endPoint x: 1149, endPoint y: 317, distance: 72.8
click at [1149, 317] on td "$941.36" at bounding box center [1209, 313] width 138 height 66
click at [981, 179] on p "Campaigns List" at bounding box center [784, 159] width 988 height 39
